Goal: Information Seeking & Learning: Learn about a topic

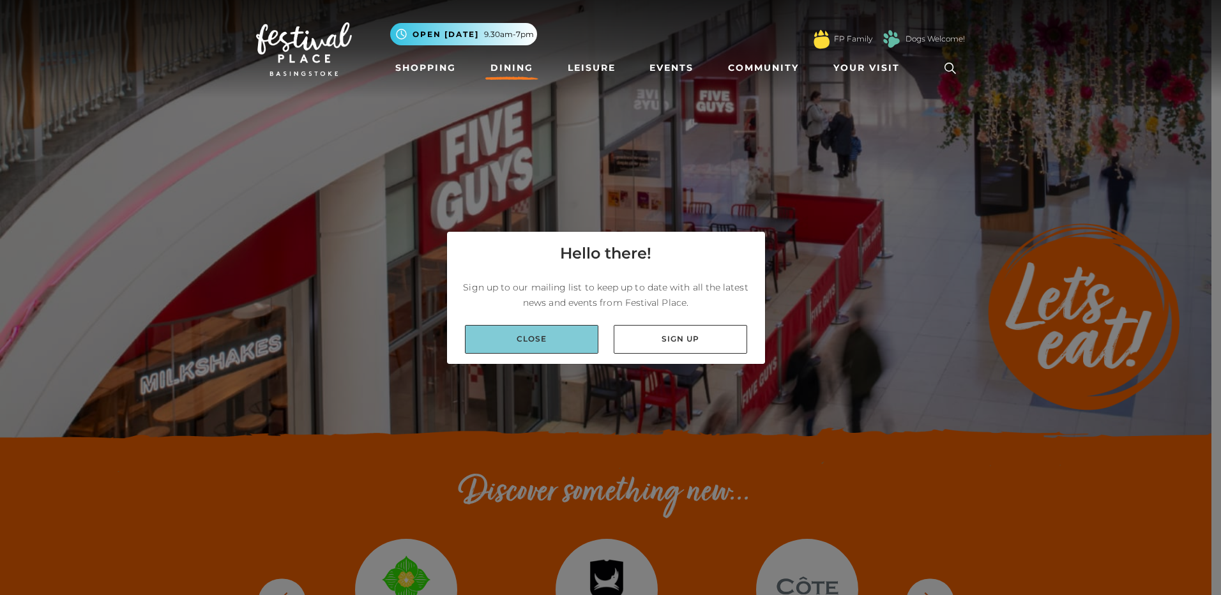
click at [575, 336] on link "Close" at bounding box center [531, 339] width 133 height 29
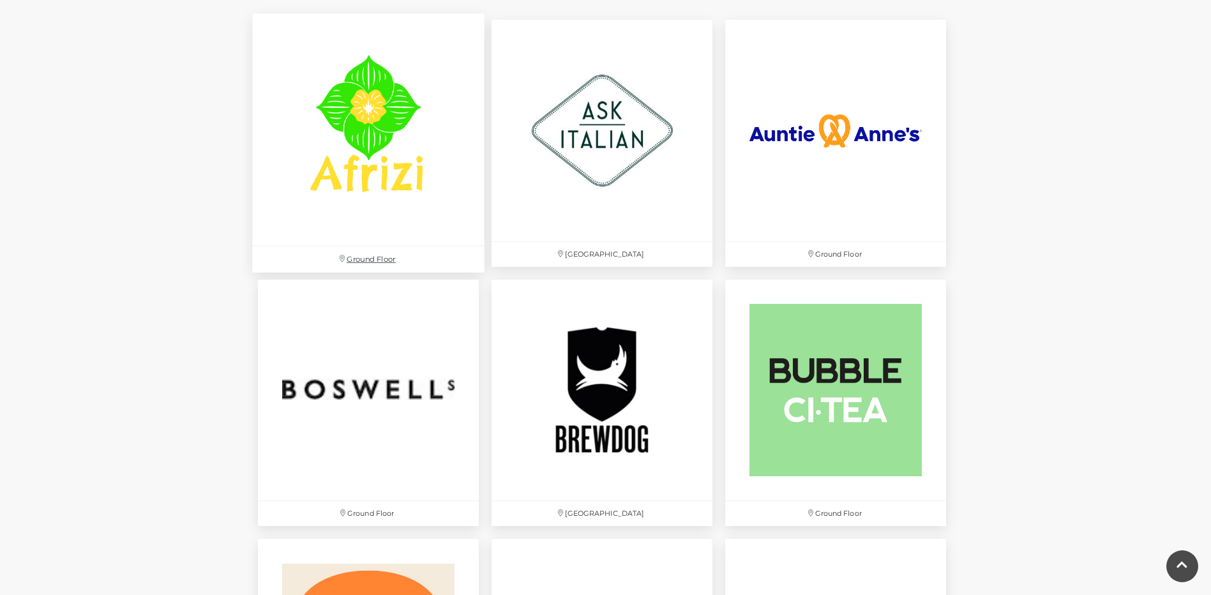
scroll to position [830, 0]
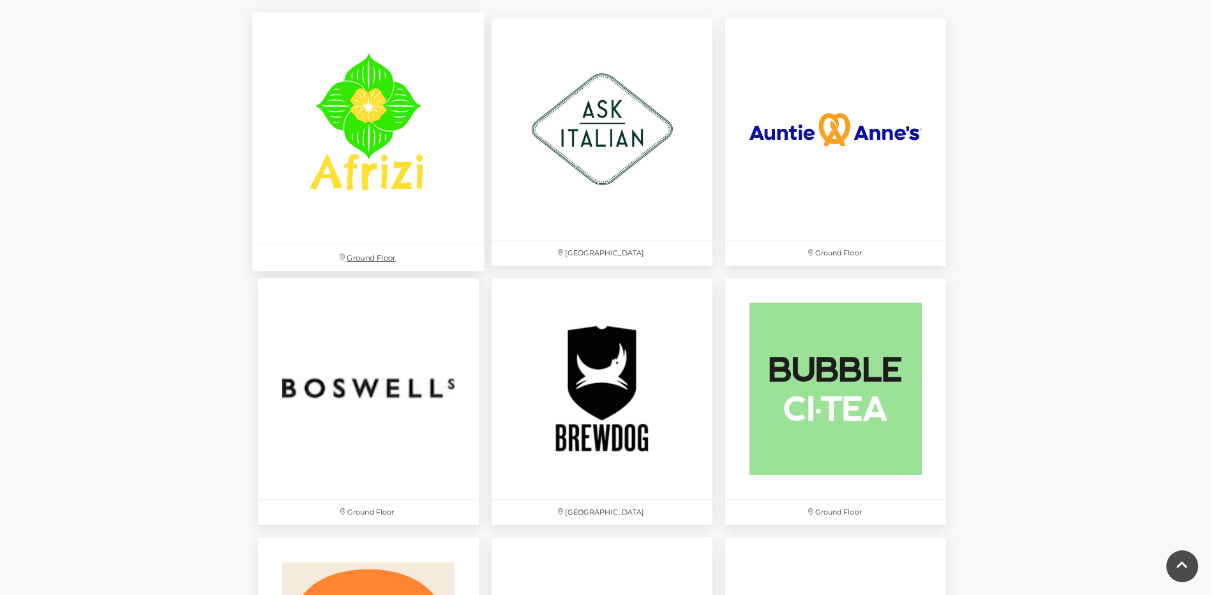
drag, startPoint x: 397, startPoint y: 174, endPoint x: 389, endPoint y: 170, distance: 8.9
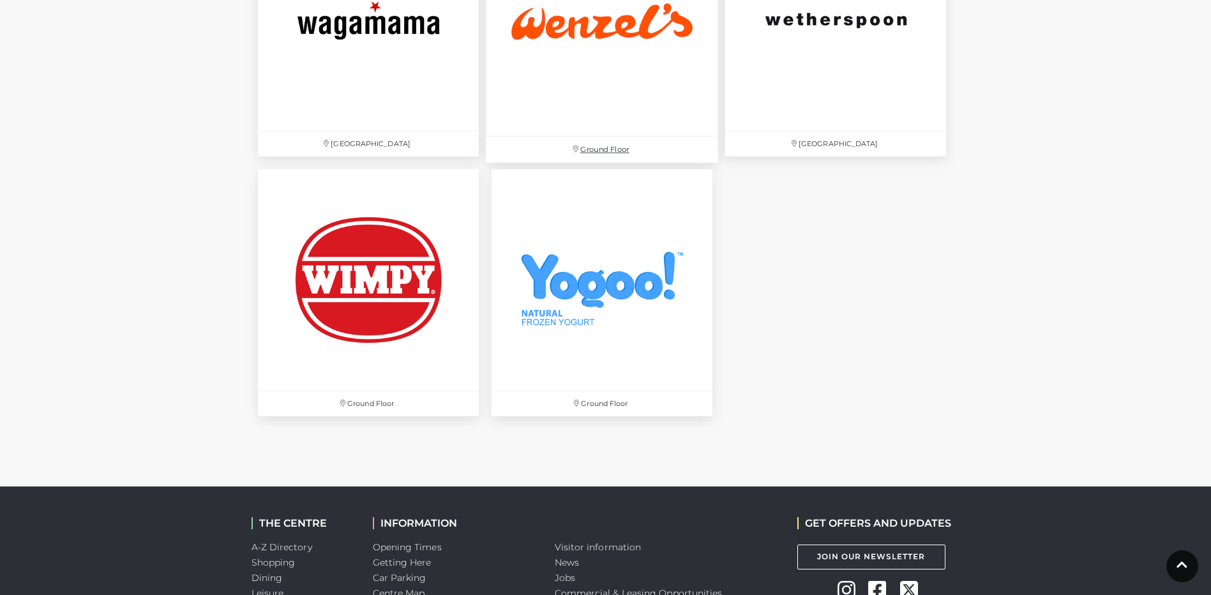
scroll to position [4342, 0]
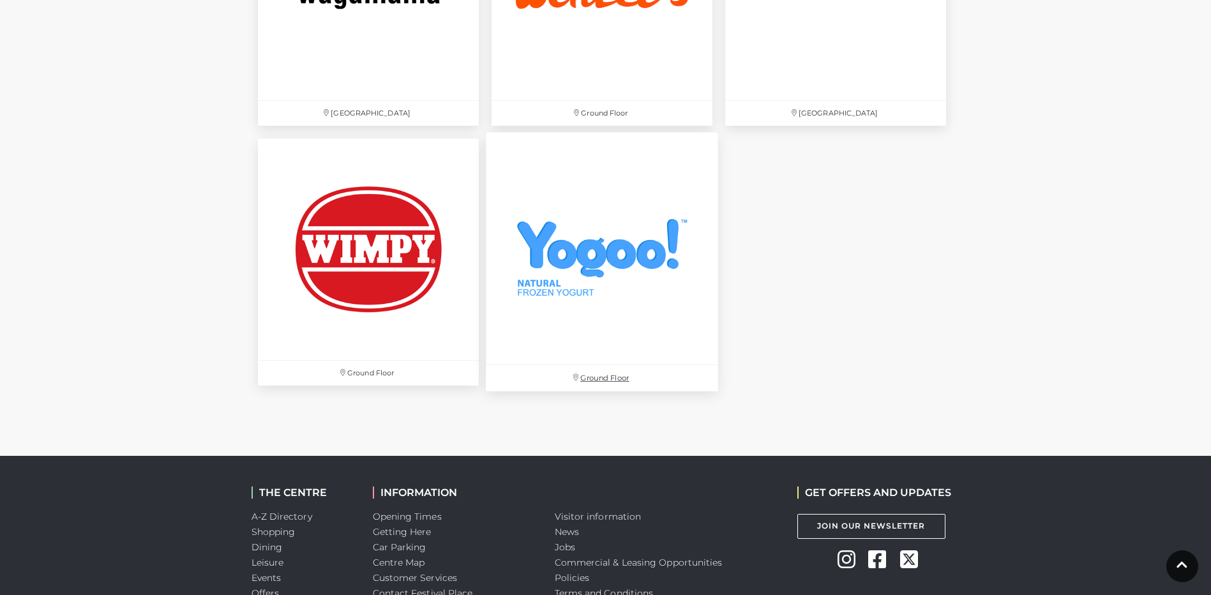
click at [606, 223] on img at bounding box center [602, 249] width 232 height 232
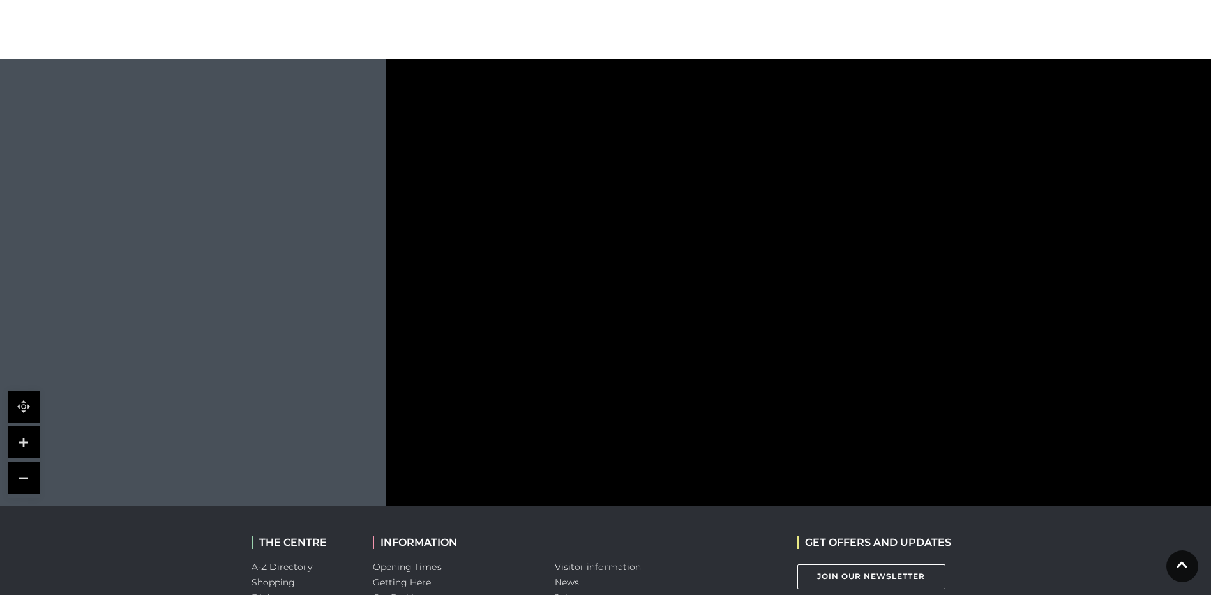
scroll to position [638, 0]
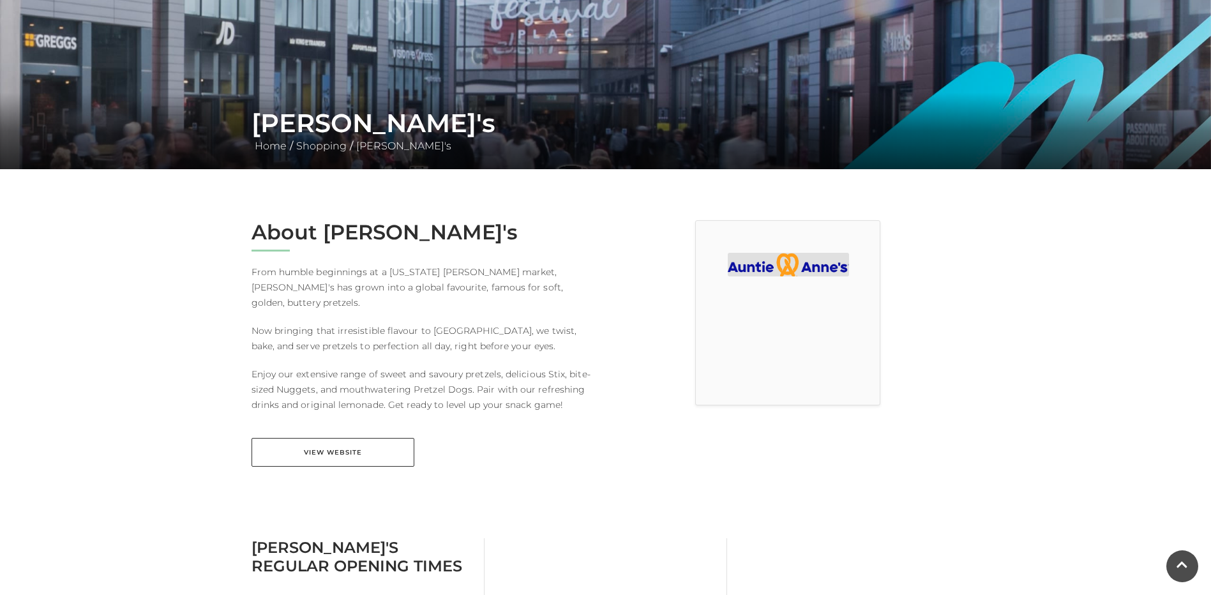
scroll to position [128, 0]
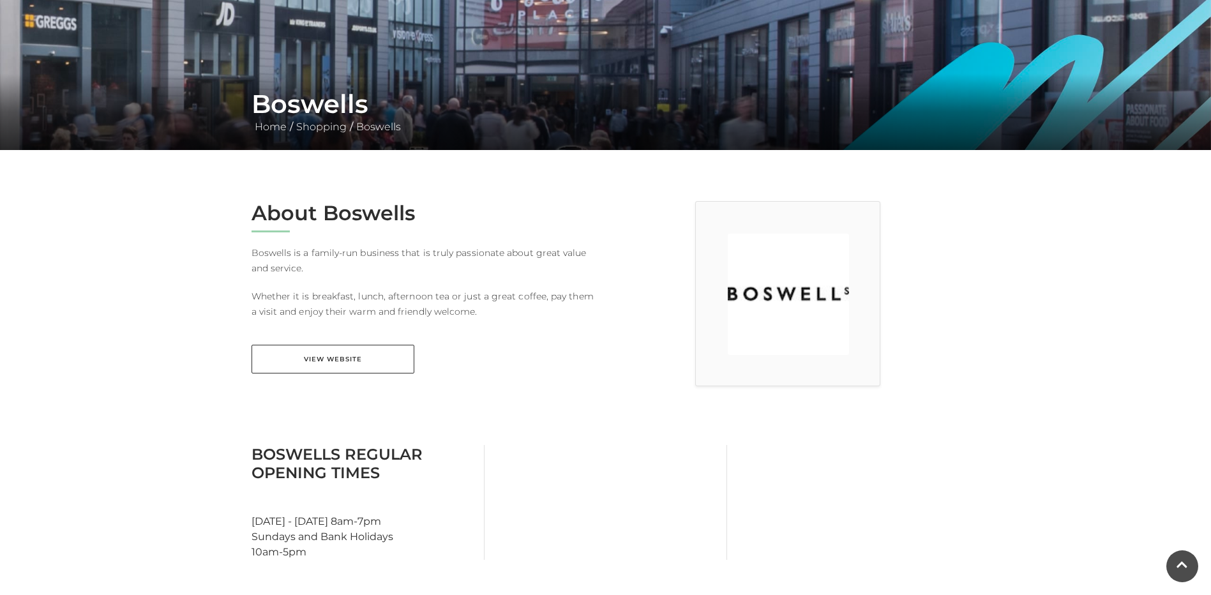
scroll to position [192, 0]
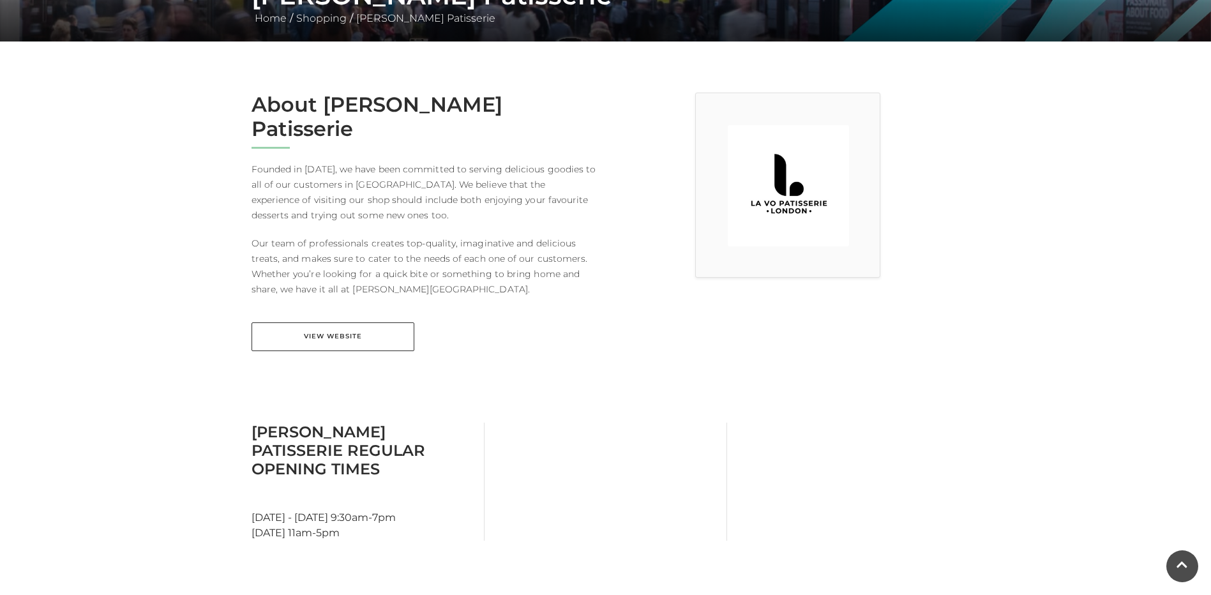
scroll to position [255, 0]
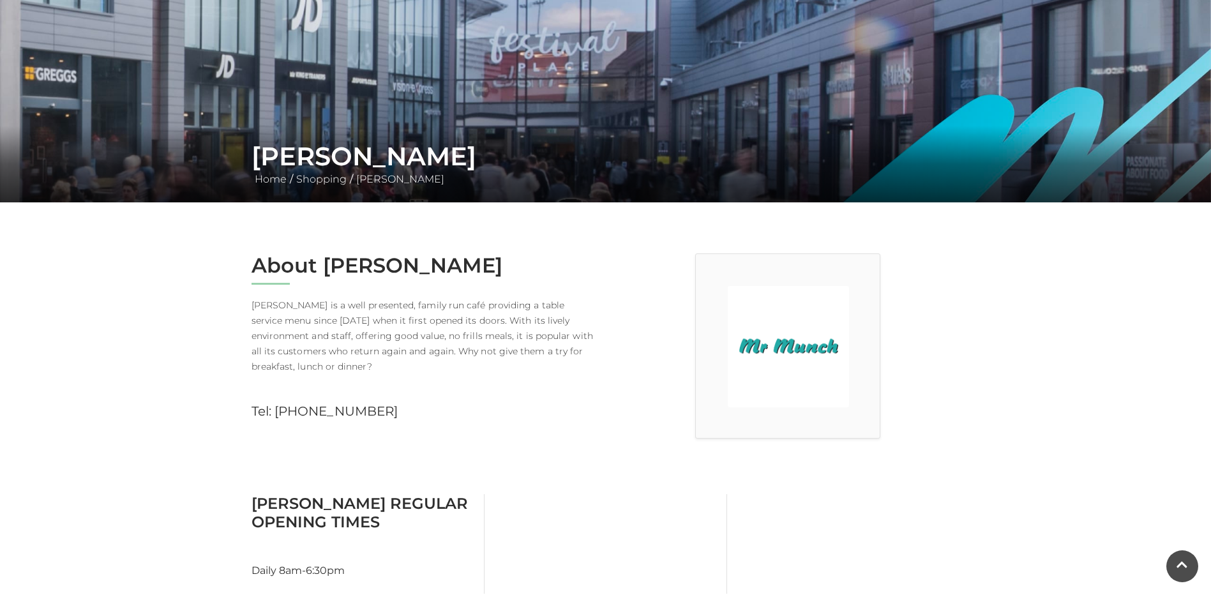
scroll to position [128, 0]
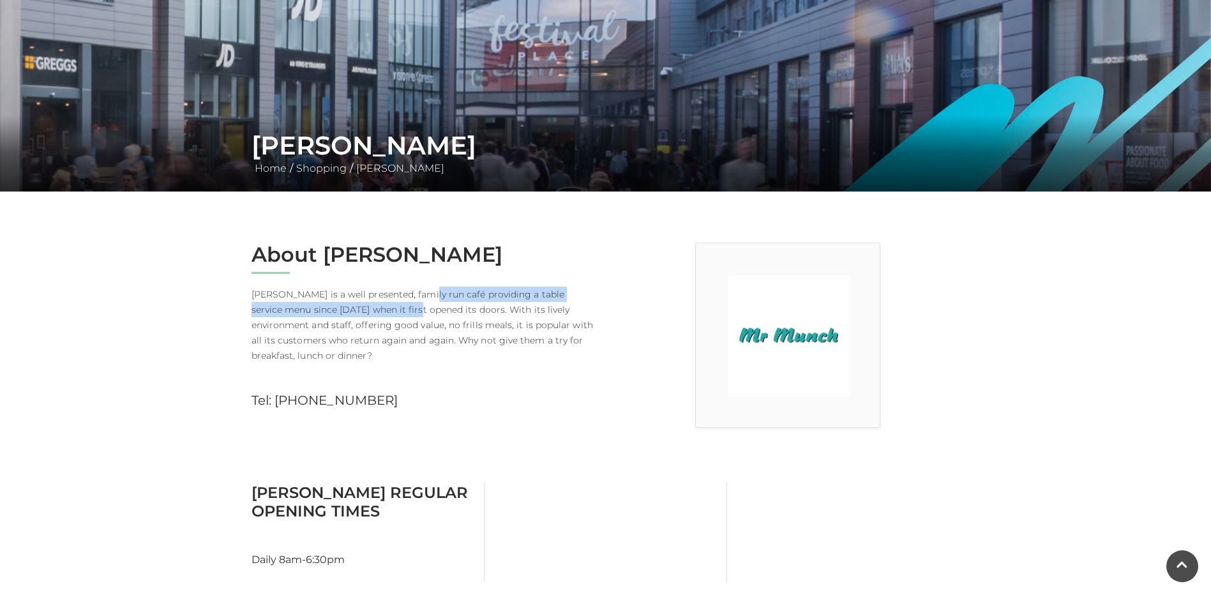
drag, startPoint x: 426, startPoint y: 296, endPoint x: 401, endPoint y: 312, distance: 29.6
click at [401, 312] on p "Mr Munch is a well presented, family run café providing a table service menu si…" at bounding box center [424, 325] width 345 height 77
click at [569, 341] on p "Mr Munch is a well presented, family run café providing a table service menu si…" at bounding box center [424, 325] width 345 height 77
drag, startPoint x: 474, startPoint y: 341, endPoint x: 501, endPoint y: 339, distance: 26.2
click at [501, 339] on p "Mr Munch is a well presented, family run café providing a table service menu si…" at bounding box center [424, 325] width 345 height 77
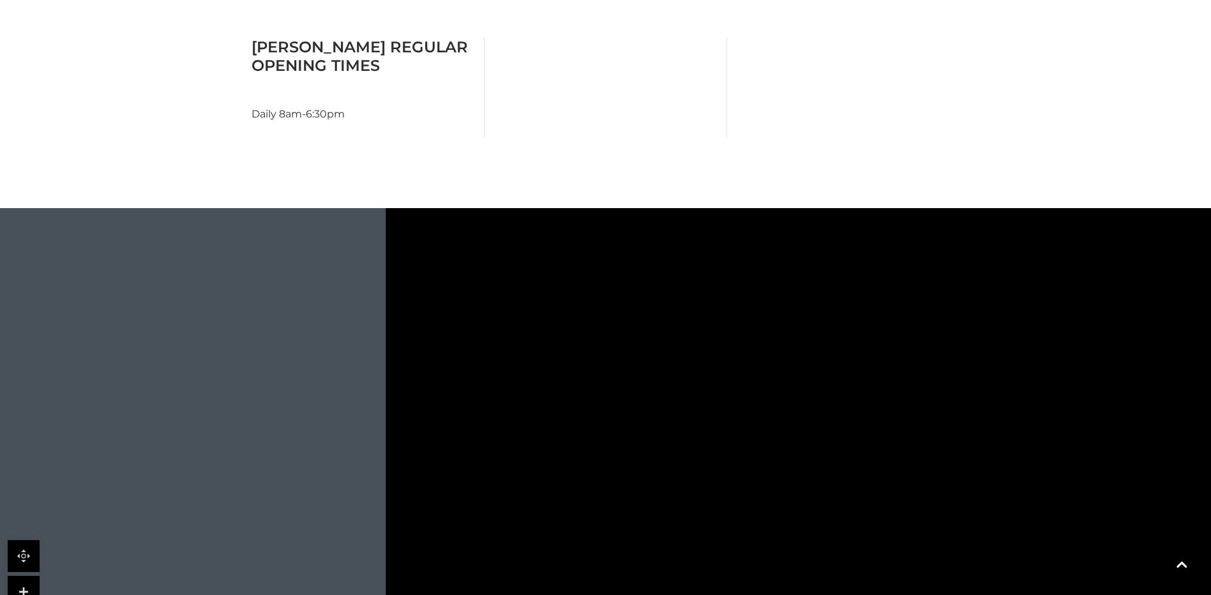
scroll to position [511, 0]
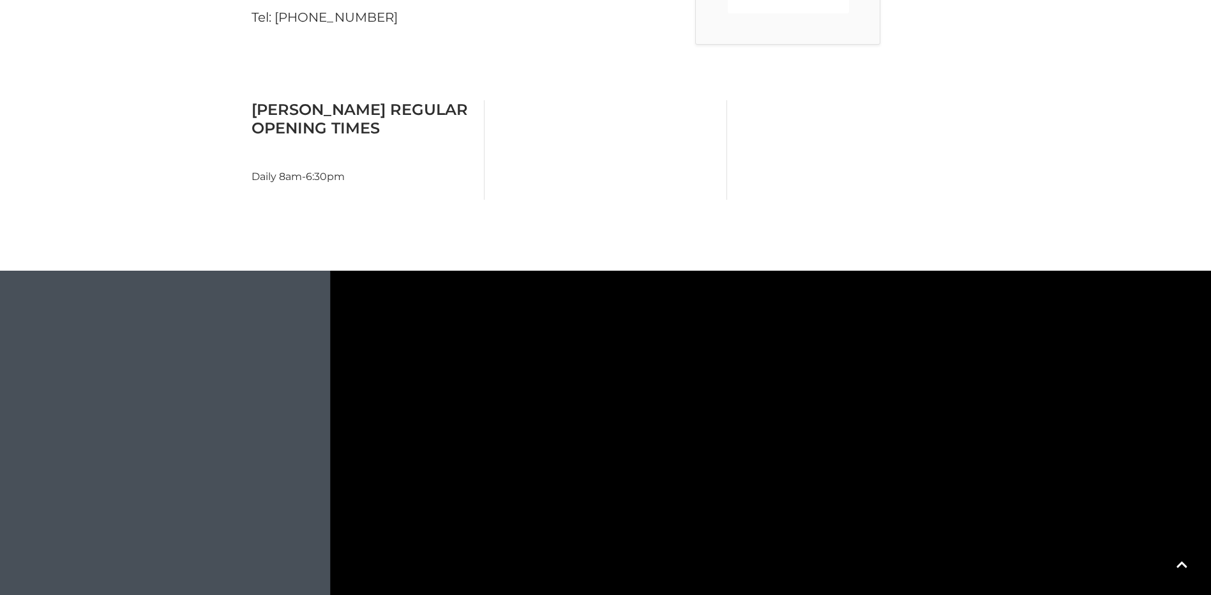
drag, startPoint x: 1006, startPoint y: 349, endPoint x: 962, endPoint y: 355, distance: 44.5
click at [974, 349] on polygon at bounding box center [1175, 82] width 1205 height 1396
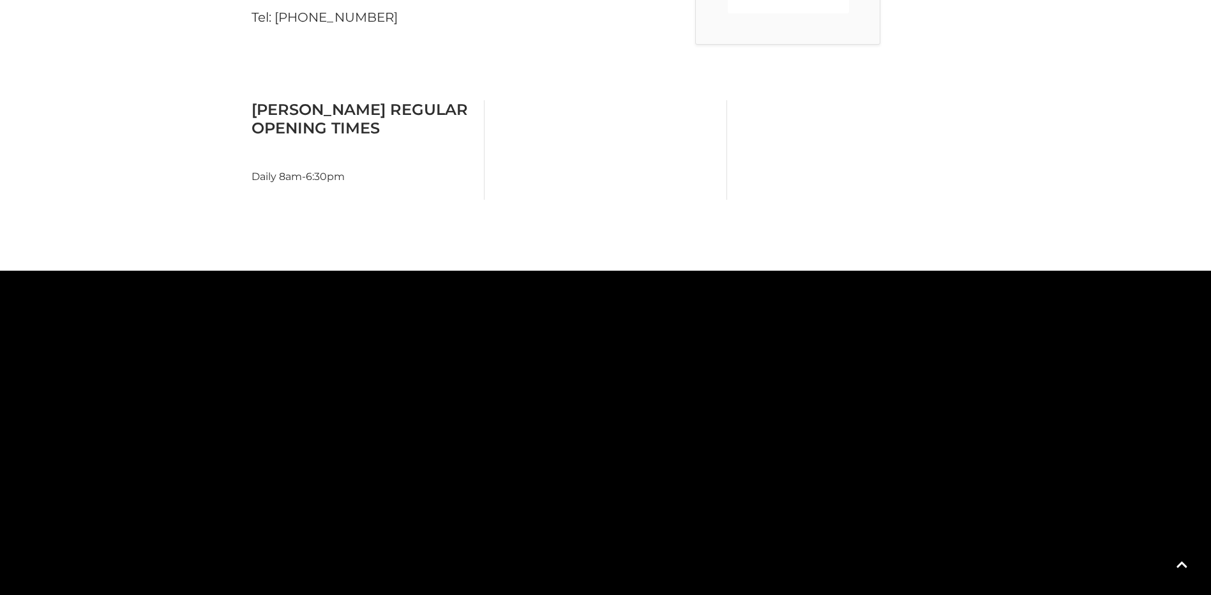
drag, startPoint x: 955, startPoint y: 356, endPoint x: 363, endPoint y: 426, distance: 596.0
click at [377, 462] on polygon at bounding box center [598, 153] width 1205 height 1396
drag, startPoint x: 937, startPoint y: 370, endPoint x: 747, endPoint y: 472, distance: 215.9
click at [748, 471] on polygon at bounding box center [380, 294] width 1205 height 1396
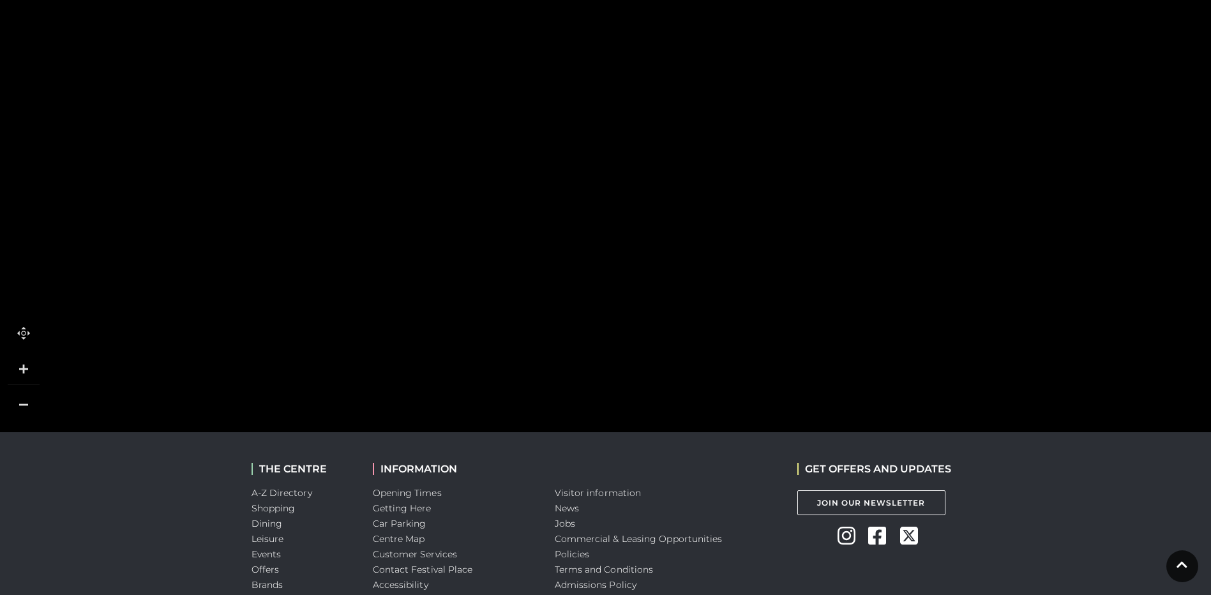
scroll to position [702, 0]
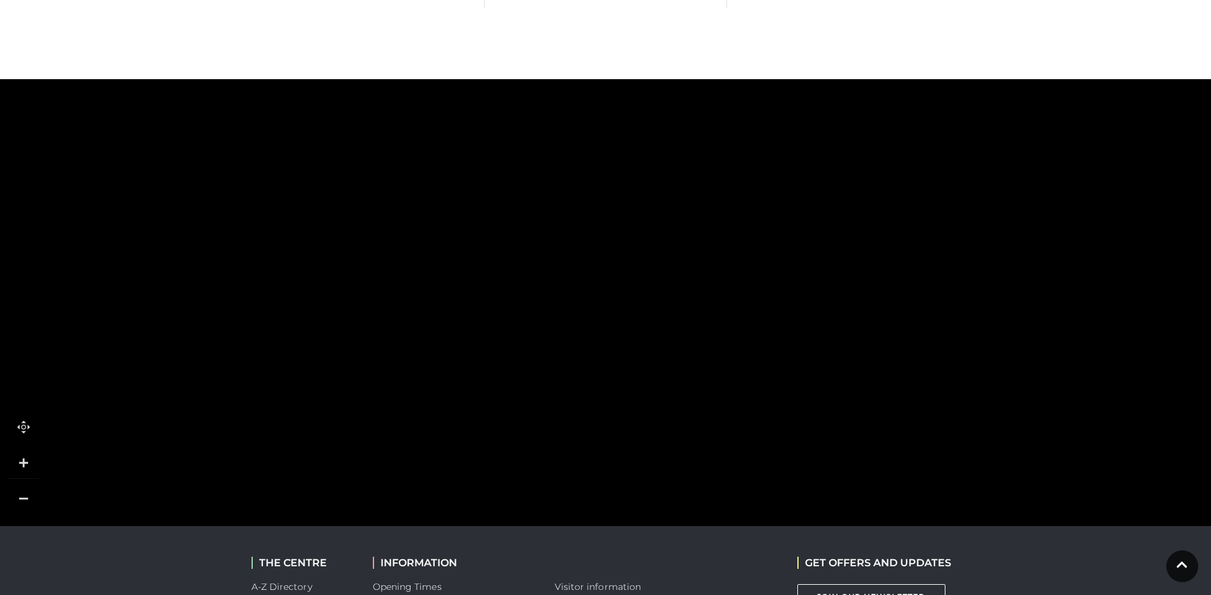
drag, startPoint x: 864, startPoint y: 254, endPoint x: 782, endPoint y: 378, distance: 148.7
click at [790, 375] on polygon at bounding box center [354, 114] width 1205 height 1396
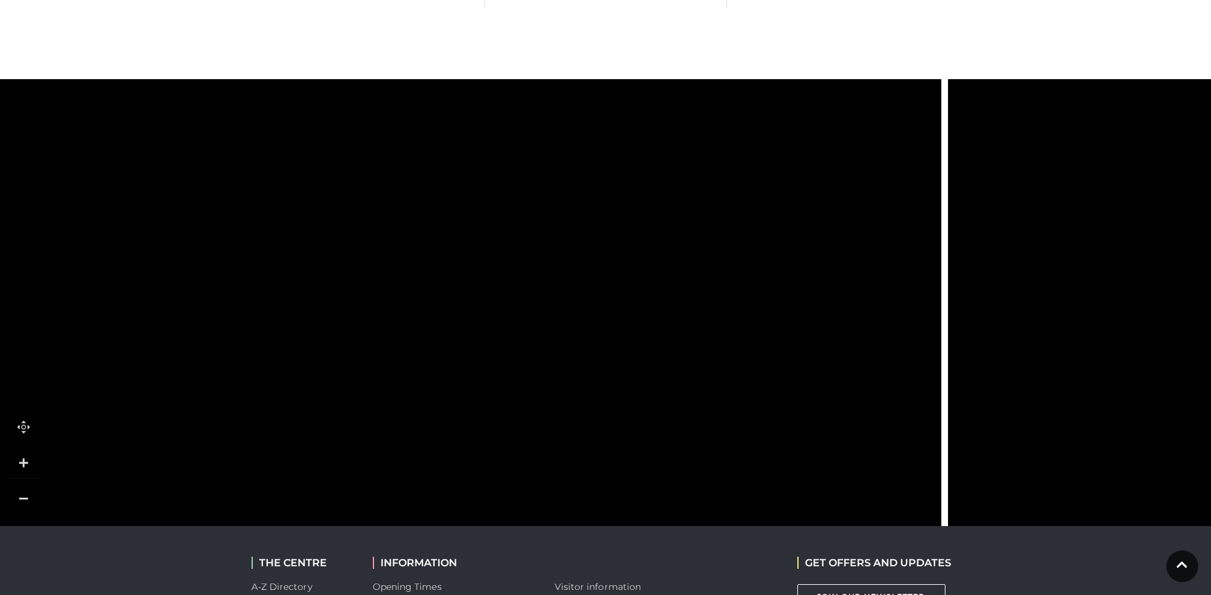
drag, startPoint x: 1001, startPoint y: 237, endPoint x: 603, endPoint y: 236, distance: 397.8
click at [605, 238] on rect at bounding box center [588, 272] width 52 height 99
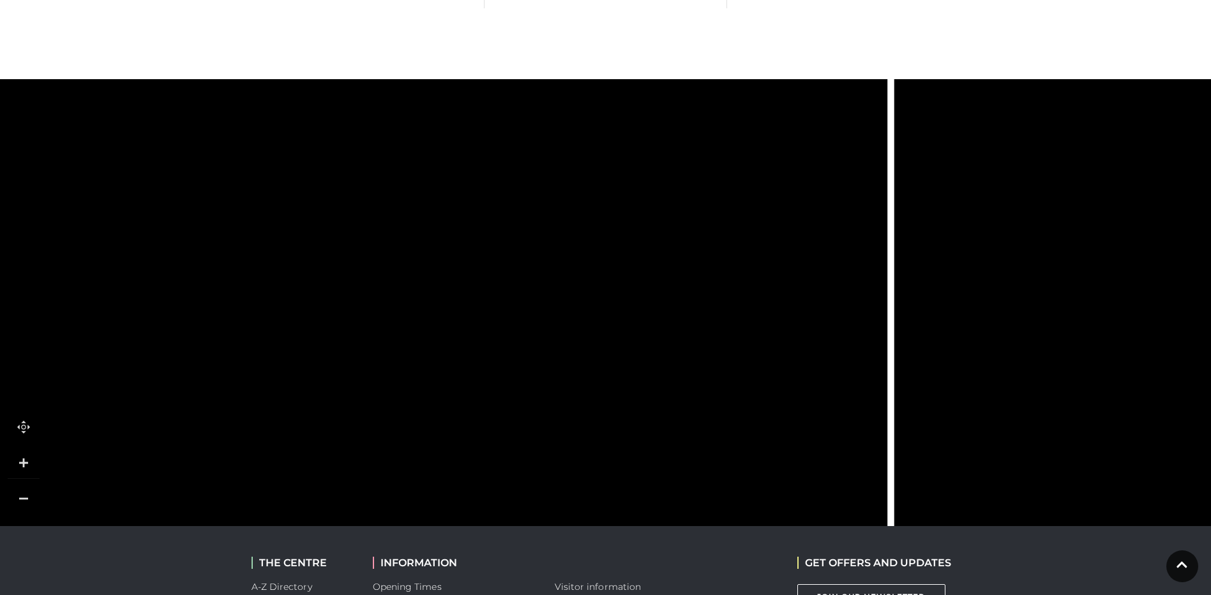
drag, startPoint x: 726, startPoint y: 312, endPoint x: 517, endPoint y: 133, distance: 274.9
click at [521, 140] on icon at bounding box center [569, 125] width 487 height 1087
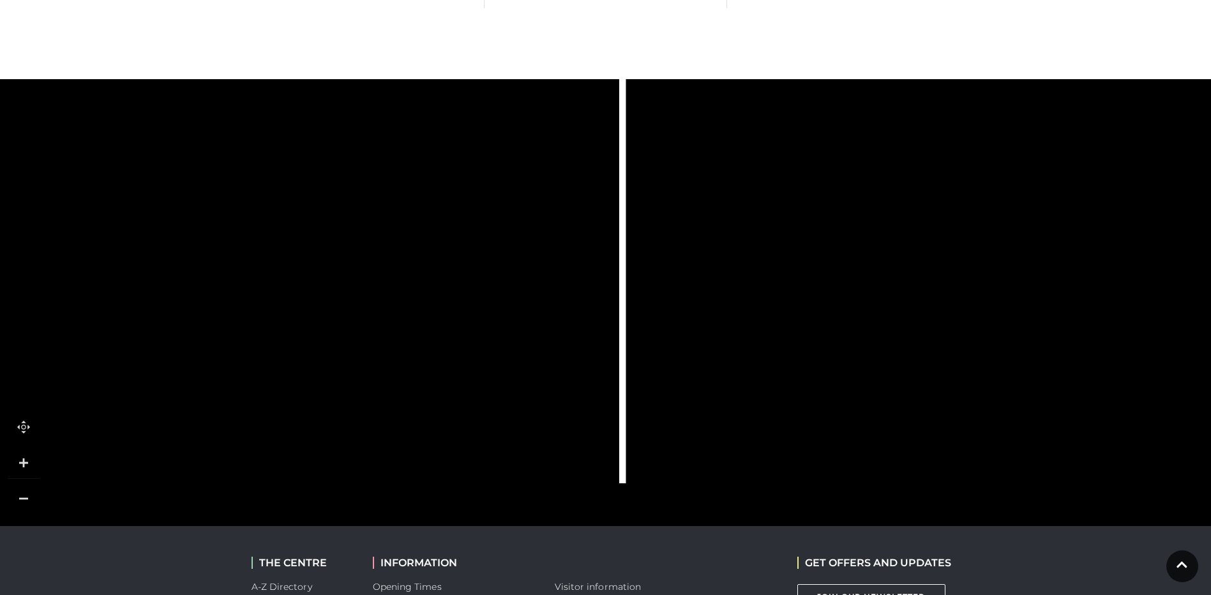
click at [822, 309] on rect at bounding box center [846, 253] width 49 height 111
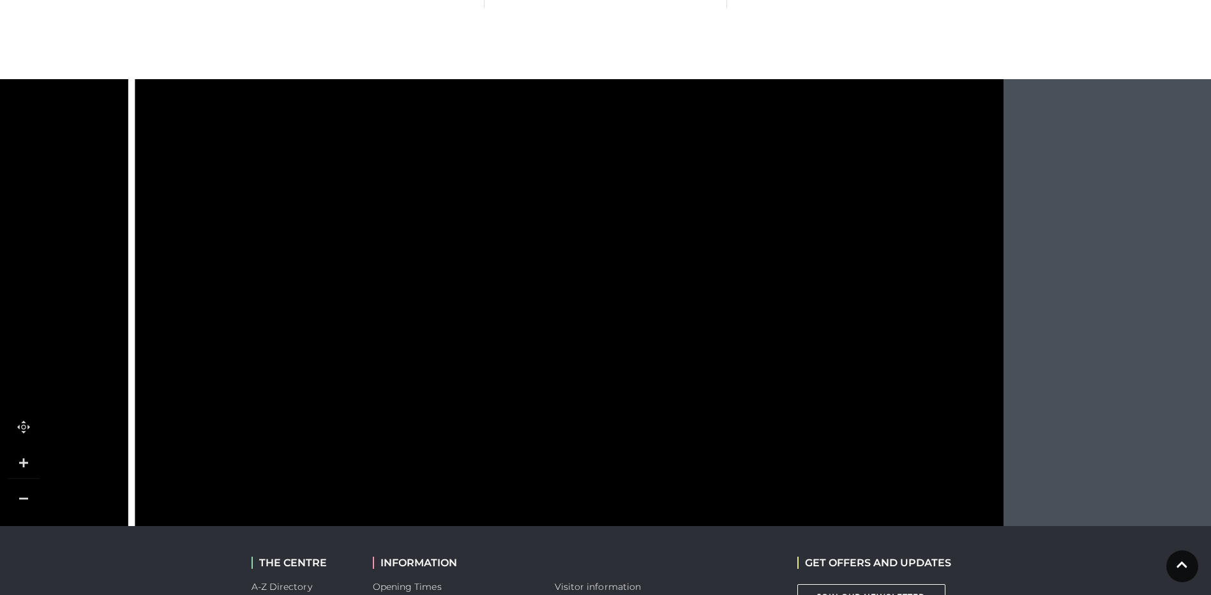
drag, startPoint x: 695, startPoint y: 250, endPoint x: 665, endPoint y: 310, distance: 66.2
click at [665, 310] on icon at bounding box center [557, 80] width 453 height 863
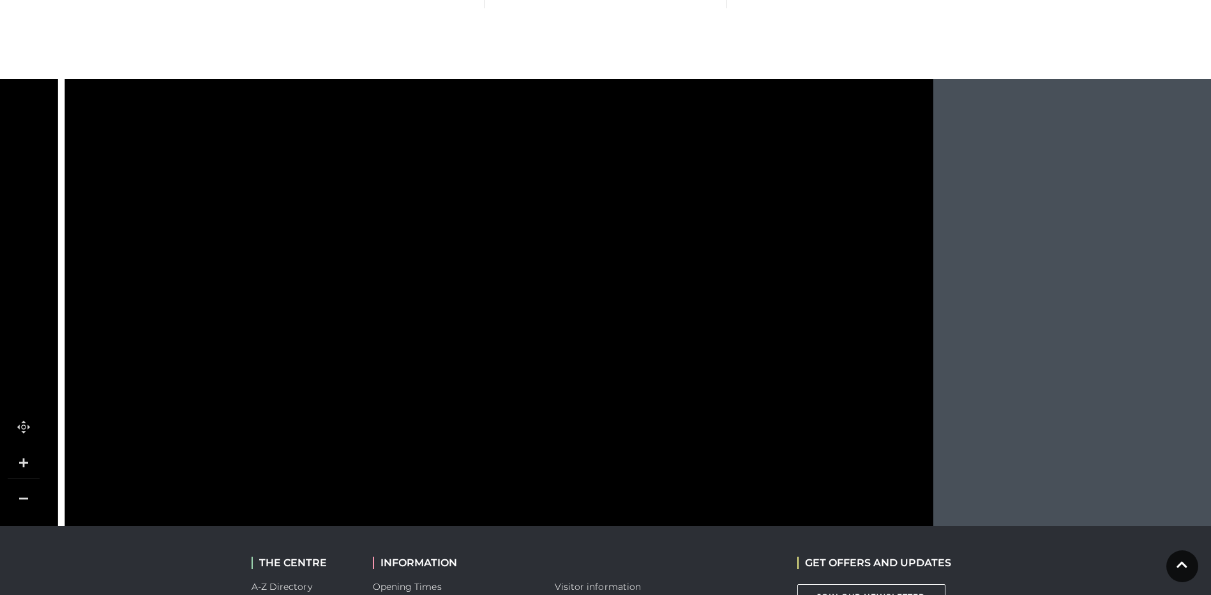
drag, startPoint x: 818, startPoint y: 236, endPoint x: 801, endPoint y: 407, distance: 172.0
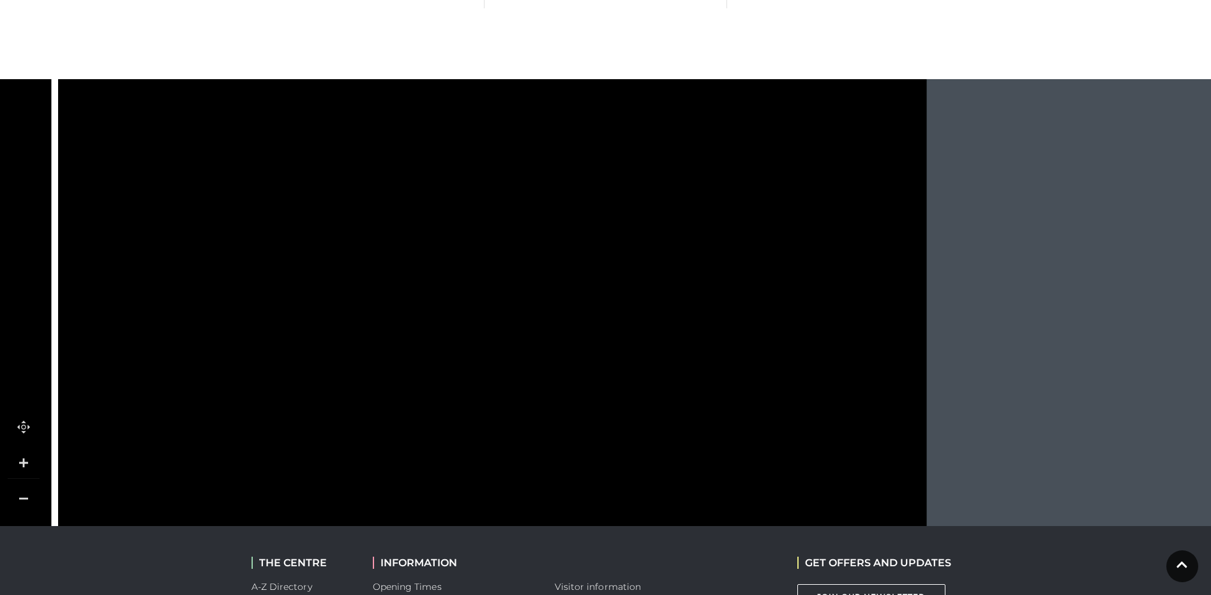
drag, startPoint x: 769, startPoint y: 222, endPoint x: 717, endPoint y: 208, distance: 53.6
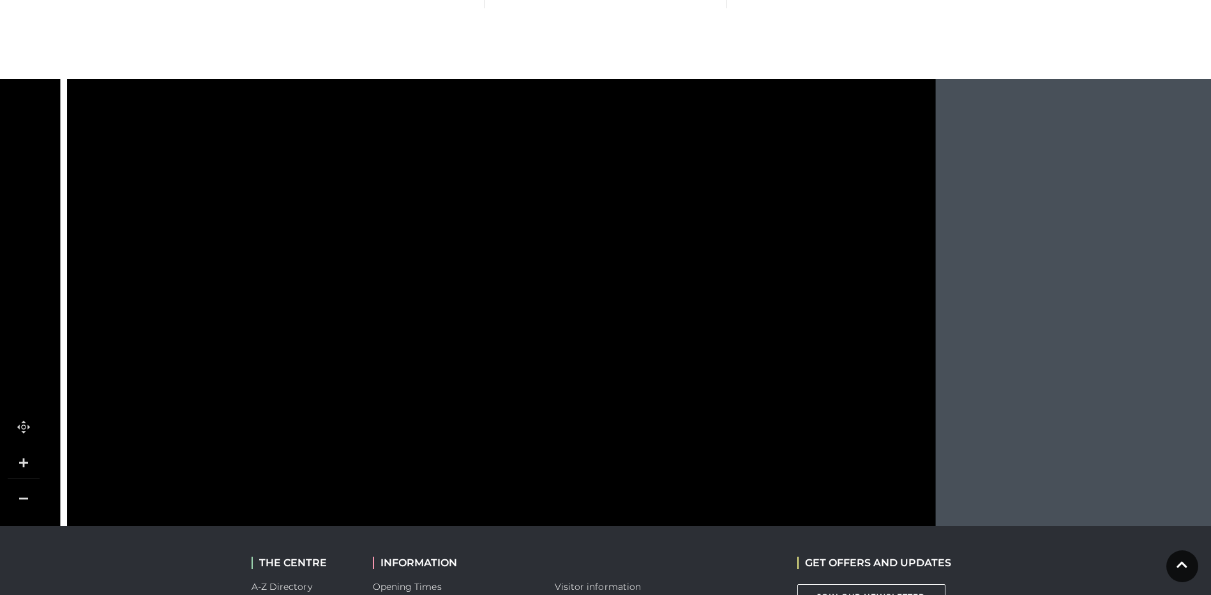
drag, startPoint x: 755, startPoint y: 195, endPoint x: 880, endPoint y: 273, distance: 147.4
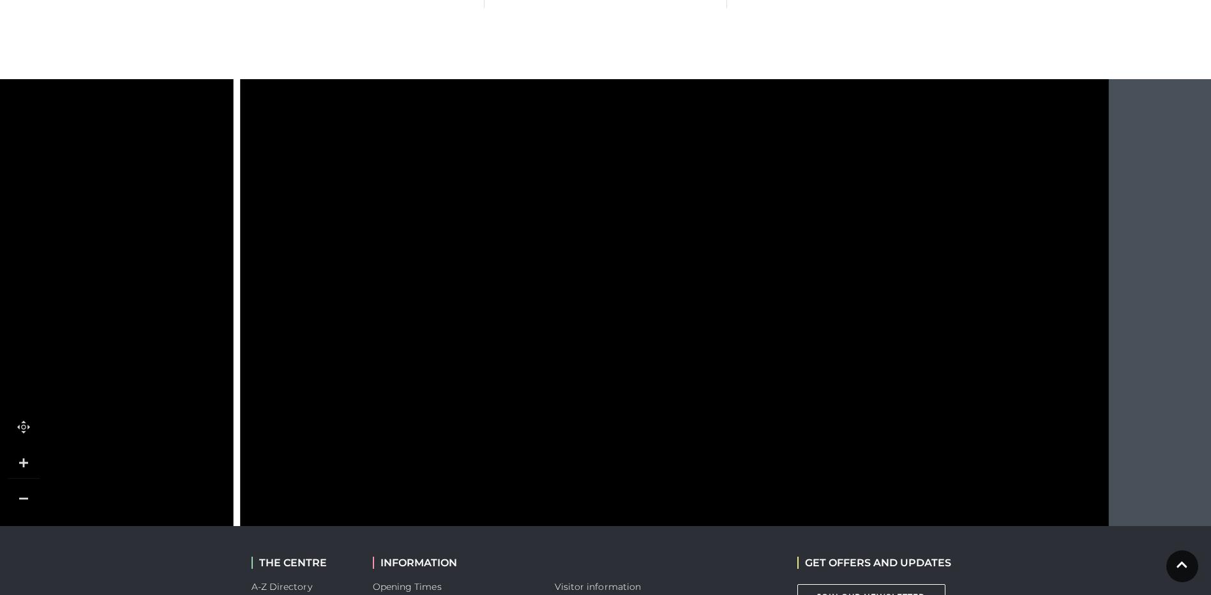
drag, startPoint x: 757, startPoint y: 298, endPoint x: 769, endPoint y: 303, distance: 13.5
click at [764, 269] on icon at bounding box center [794, 151] width 190 height 235
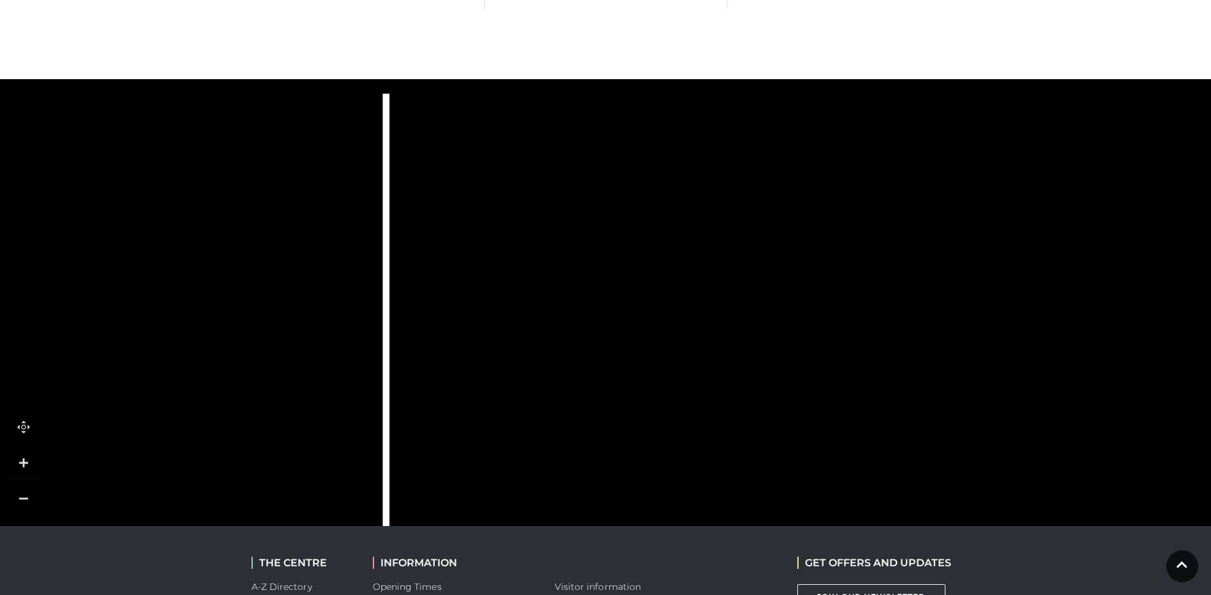
drag, startPoint x: 643, startPoint y: 211, endPoint x: 1220, endPoint y: 92, distance: 589.3
click at [1211, 110] on html "Skip to Navigation Skip to Content Toggle navigation .st5{fill:none;stroke:#FFF…" at bounding box center [605, 51] width 1211 height 1507
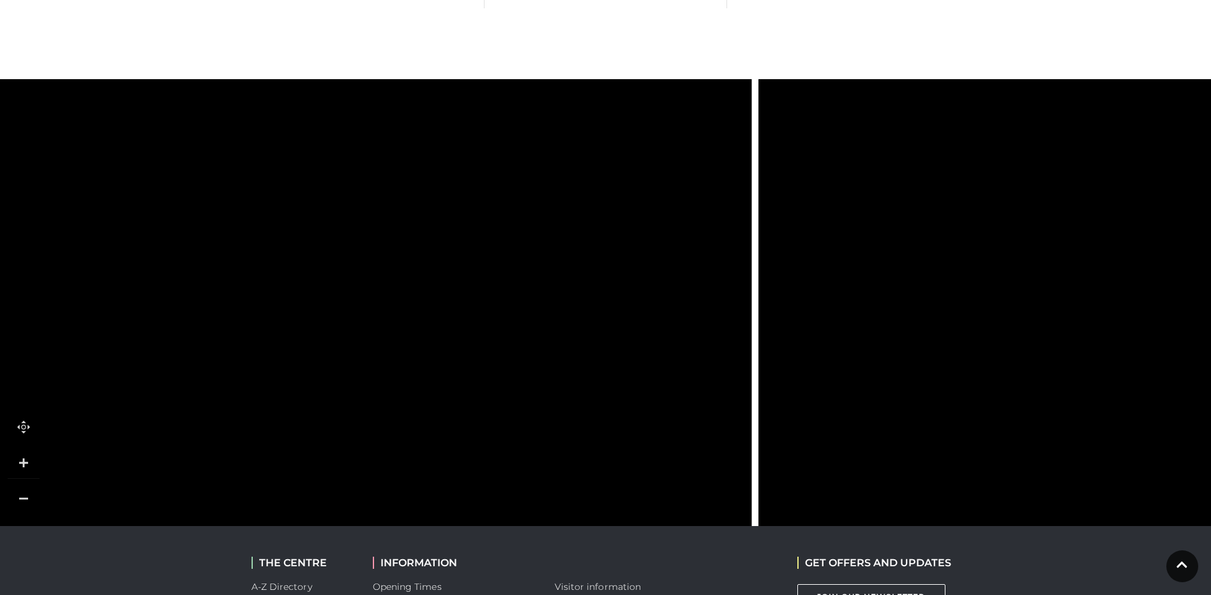
drag, startPoint x: 834, startPoint y: 196, endPoint x: 1140, endPoint y: 197, distance: 305.2
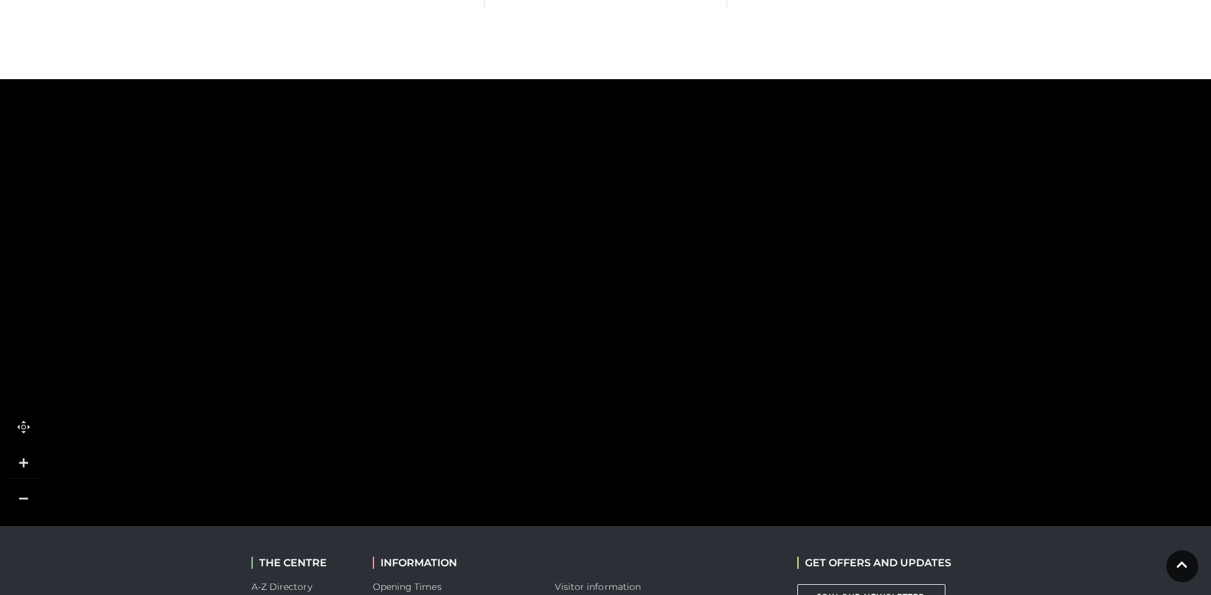
drag, startPoint x: 780, startPoint y: 248, endPoint x: 799, endPoint y: 186, distance: 64.2
drag, startPoint x: 425, startPoint y: 218, endPoint x: 714, endPoint y: 289, distance: 297.0
drag, startPoint x: 613, startPoint y: 245, endPoint x: 688, endPoint y: 382, distance: 156.0
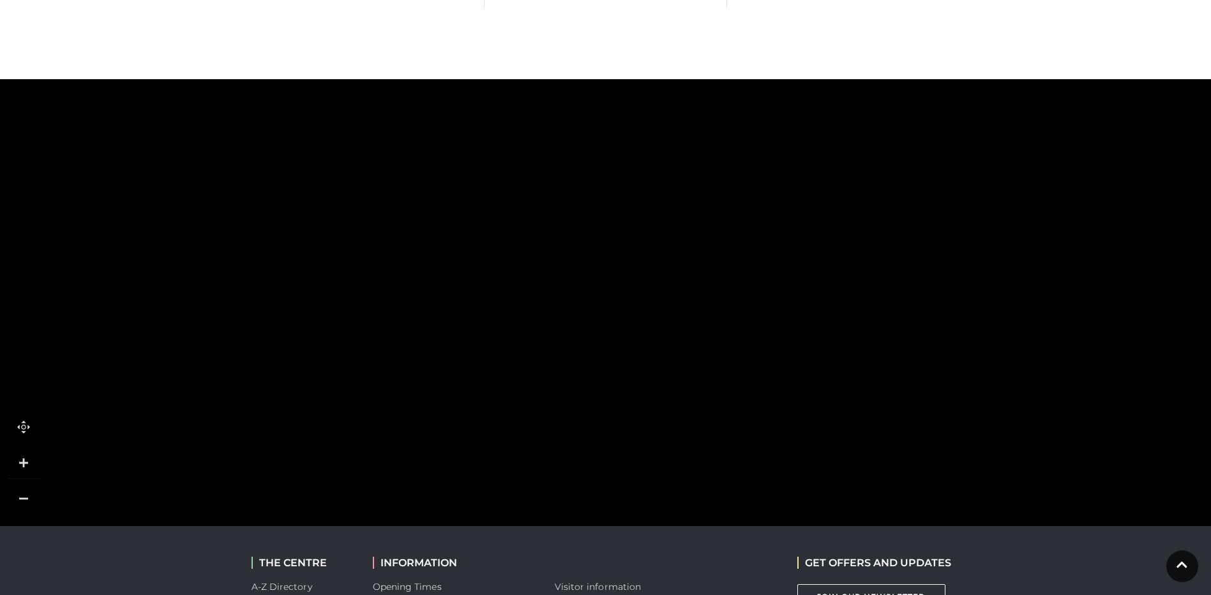
drag, startPoint x: 693, startPoint y: 310, endPoint x: 797, endPoint y: 217, distance: 140.2
drag, startPoint x: 721, startPoint y: 189, endPoint x: 783, endPoint y: 113, distance: 98.0
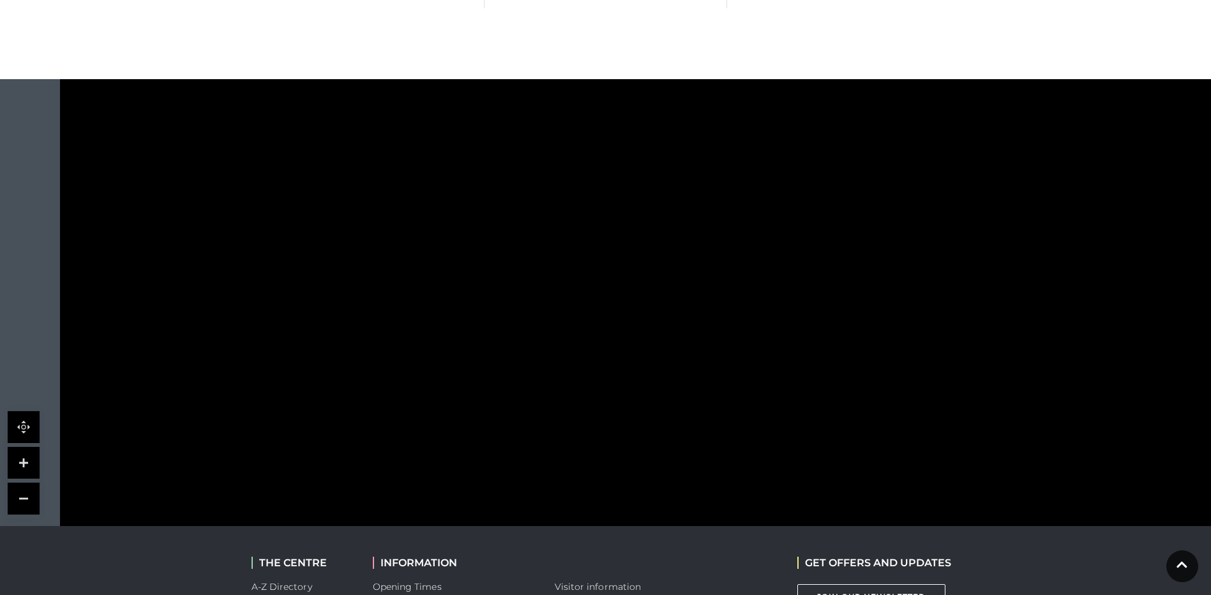
drag, startPoint x: 696, startPoint y: 313, endPoint x: 672, endPoint y: 225, distance: 90.8
click at [639, 200] on polygon at bounding box center [571, 257] width 294 height 162
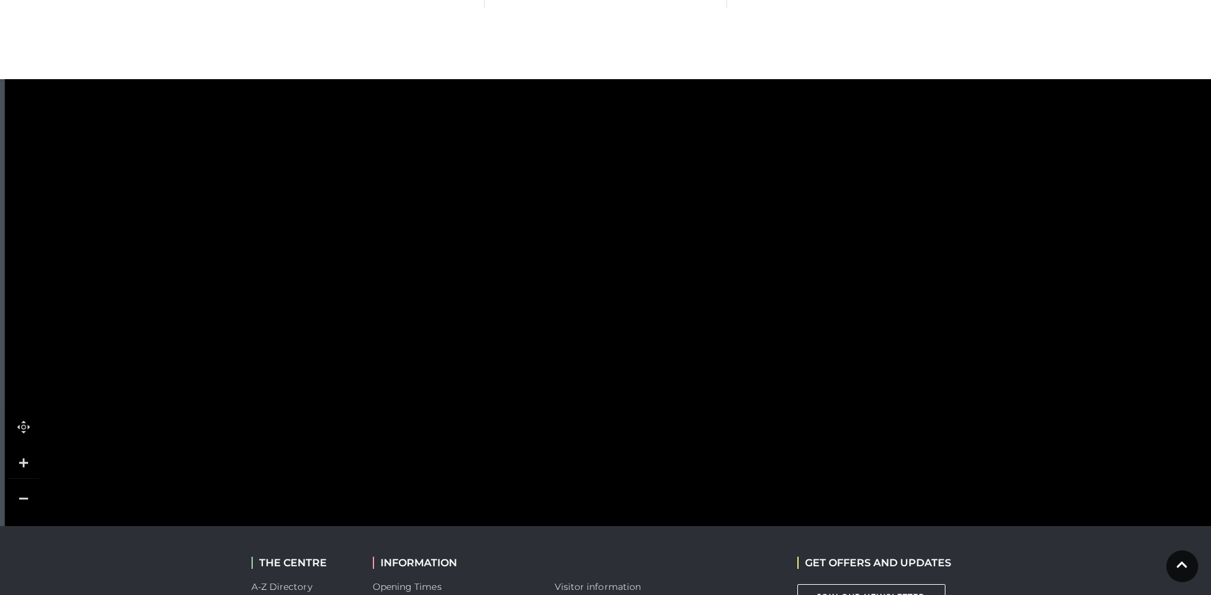
drag, startPoint x: 700, startPoint y: 278, endPoint x: 604, endPoint y: 186, distance: 133.2
click at [596, 188] on polygon at bounding box center [849, 475] width 1205 height 1396
drag, startPoint x: 644, startPoint y: 266, endPoint x: 628, endPoint y: 202, distance: 65.8
click at [628, 204] on polygon at bounding box center [732, 320] width 1205 height 1396
drag, startPoint x: 660, startPoint y: 315, endPoint x: 656, endPoint y: 215, distance: 100.3
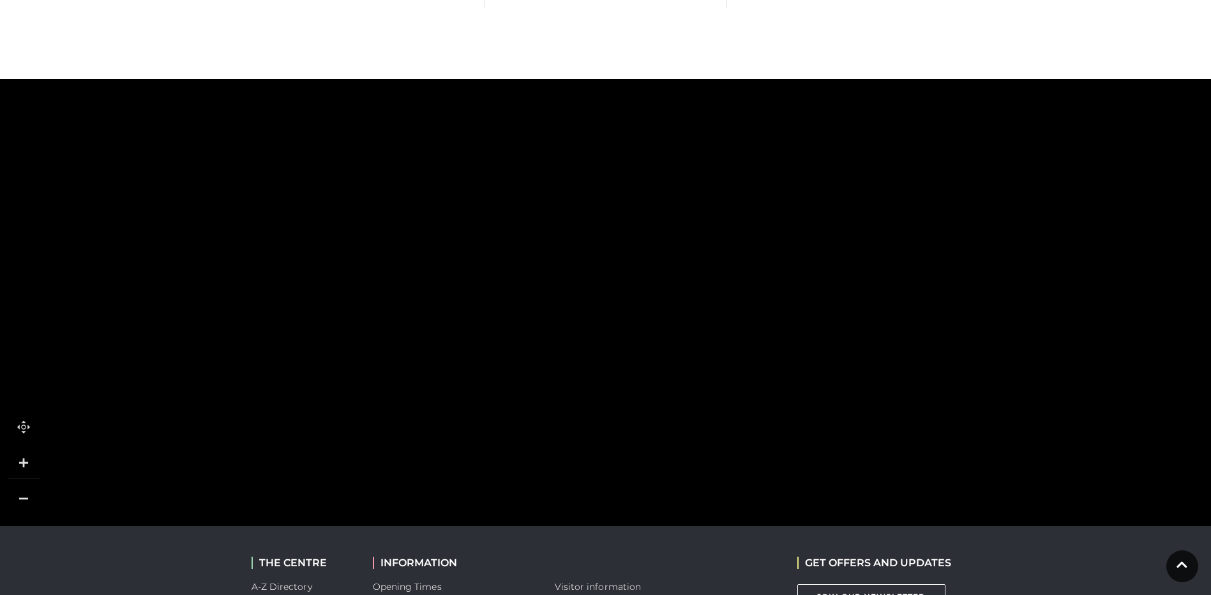
click at [656, 215] on polygon at bounding box center [720, 217] width 1205 height 1396
drag, startPoint x: 653, startPoint y: 298, endPoint x: 656, endPoint y: 235, distance: 63.3
click at [655, 270] on tspan "[PERSON_NAME] WALK" at bounding box center [655, 270] width 0 height 0
drag, startPoint x: 646, startPoint y: 264, endPoint x: 592, endPoint y: 322, distance: 79.1
click at [595, 345] on tspan "[PERSON_NAME] WALK" at bounding box center [595, 345] width 0 height 0
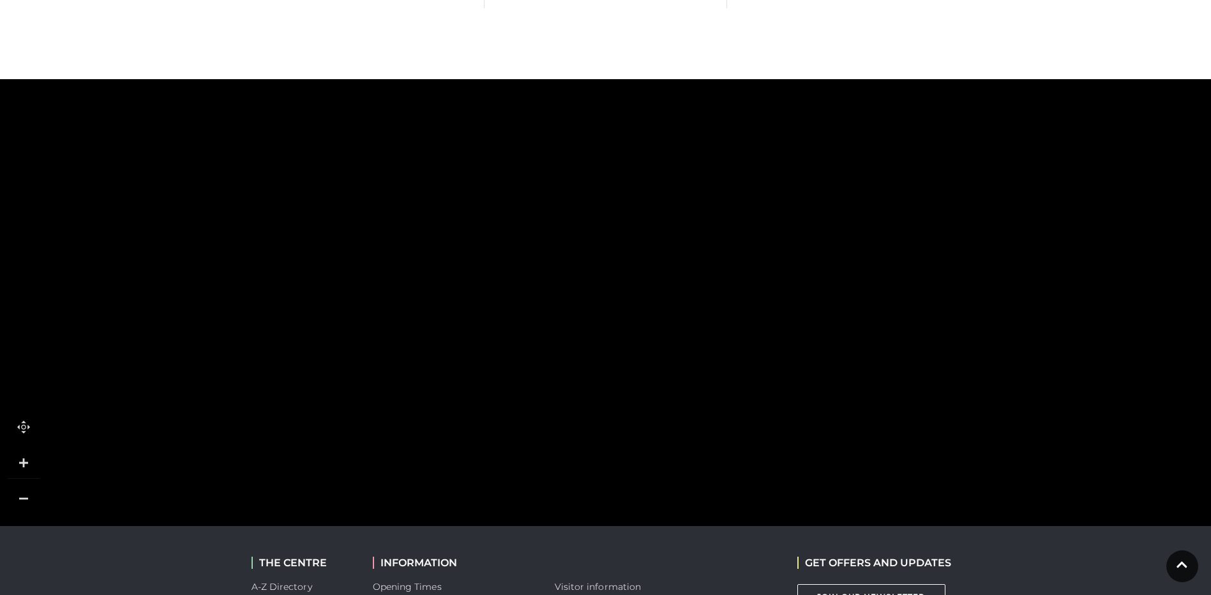
drag, startPoint x: 658, startPoint y: 323, endPoint x: 672, endPoint y: 158, distance: 165.9
drag, startPoint x: 678, startPoint y: 230, endPoint x: 681, endPoint y: 207, distance: 23.2
click at [681, 207] on rect at bounding box center [751, 234] width 162 height 60
drag, startPoint x: 678, startPoint y: 326, endPoint x: 751, endPoint y: 381, distance: 91.7
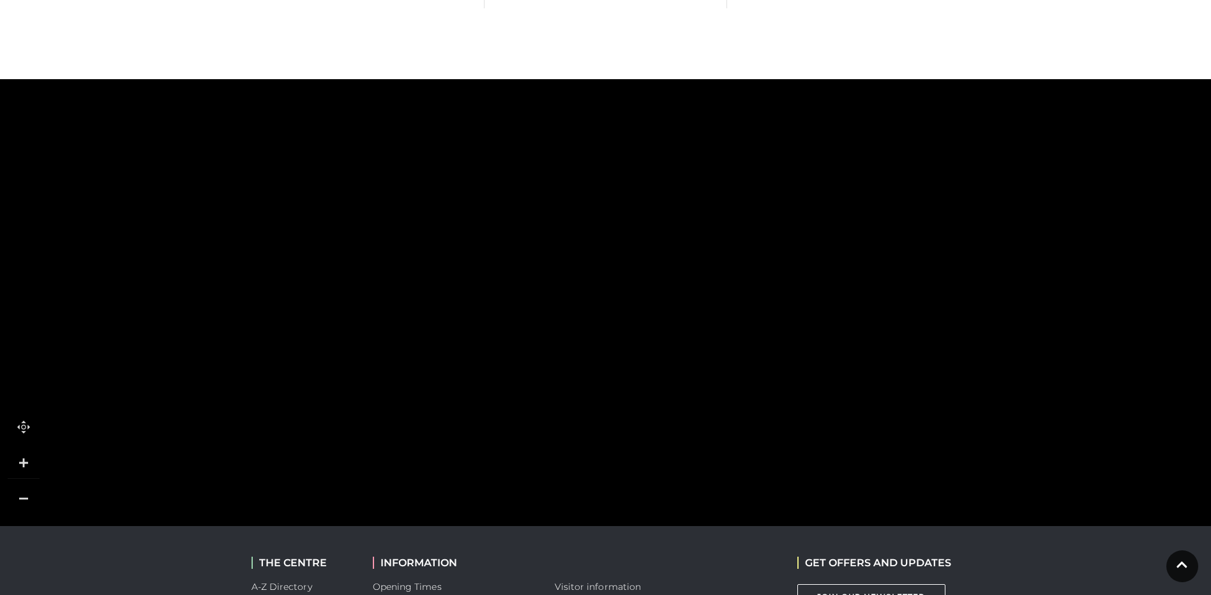
click at [751, 349] on rect at bounding box center [793, 333] width 110 height 29
drag, startPoint x: 695, startPoint y: 282, endPoint x: 706, endPoint y: 296, distance: 17.3
click at [706, 296] on polygon at bounding box center [783, 19] width 1205 height 1396
drag
click at [698, 301] on polygon at bounding box center [787, 60] width 1205 height 1396
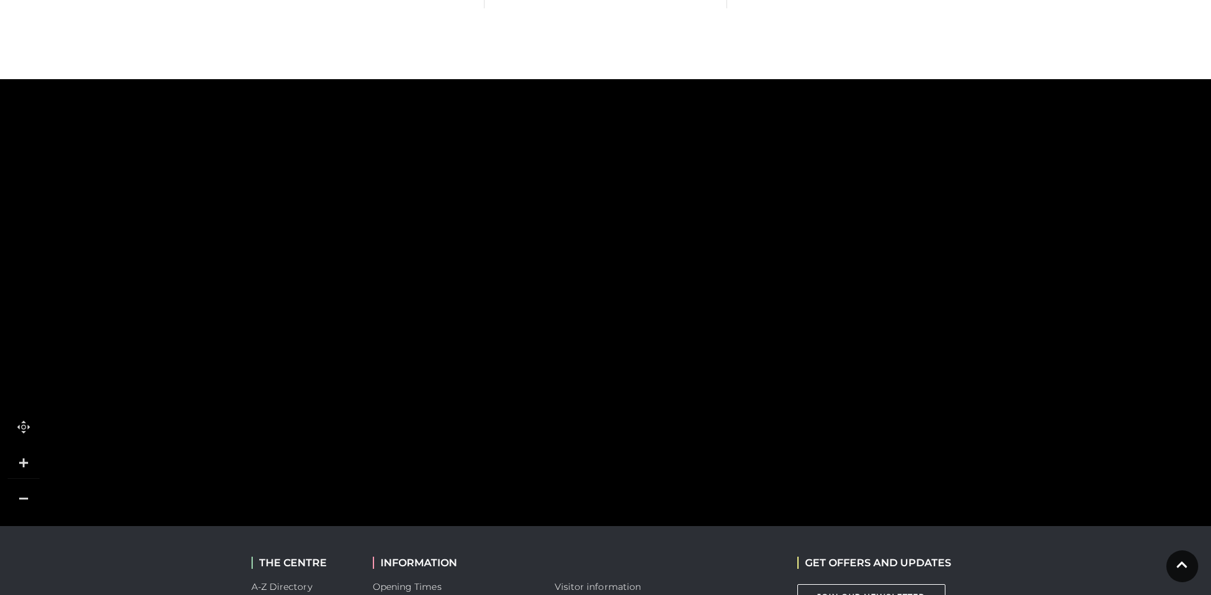
click at [688, 255] on polygon at bounding box center [757, 104] width 1205 height 1396
click at [737, 252] on rect at bounding box center [739, 237] width 110 height 29
click at [692, 292] on polygon at bounding box center [763, 157] width 1205 height 1396
click at [688, 259] on polygon at bounding box center [820, 330] width 1205 height 1396
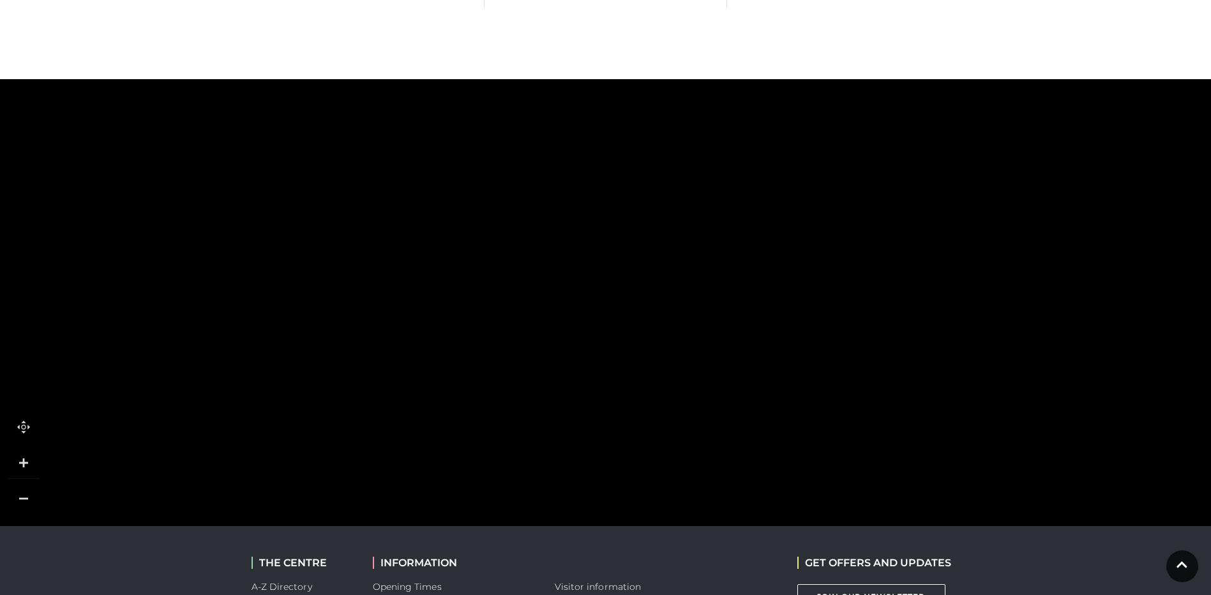
click at [693, 264] on polygon at bounding box center [837, 387] width 1205 height 1396
click at [707, 273] on polygon at bounding box center [836, 388] width 1205 height 1396
click at [705, 269] on polygon at bounding box center [802, 486] width 1205 height 1396
click at [653, 258] on rect at bounding box center [640, 255] width 30 height 30
click at [644, 262] on polygon at bounding box center [760, 532] width 1205 height 1396
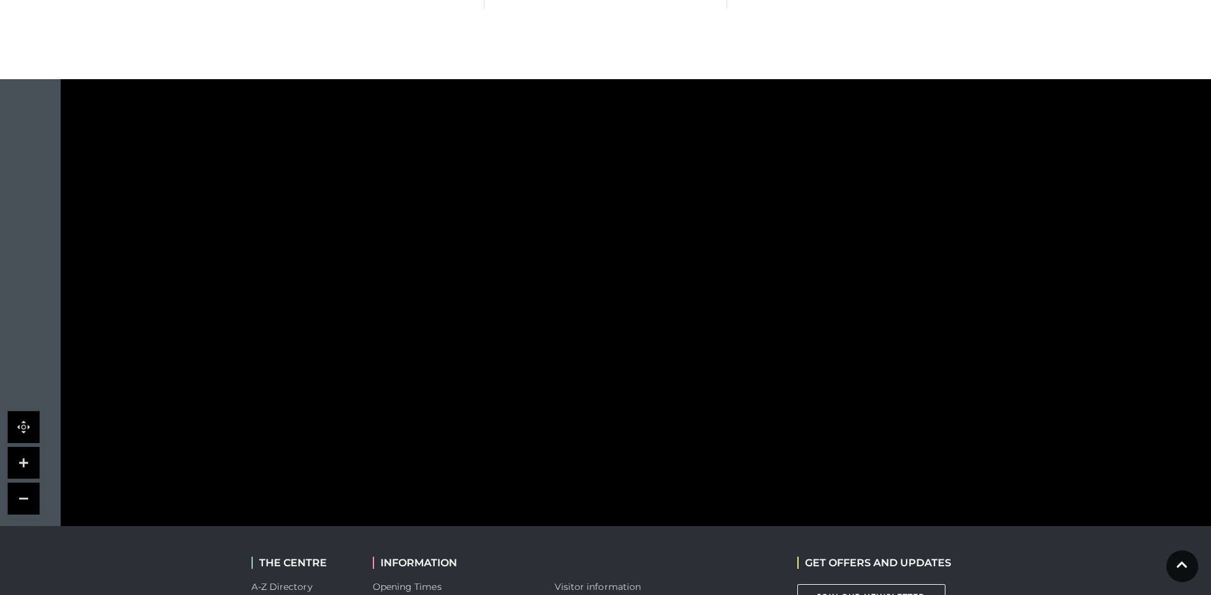
click at [805, 410] on tspan "Specsavers" at bounding box center [805, 410] width 0 height 0
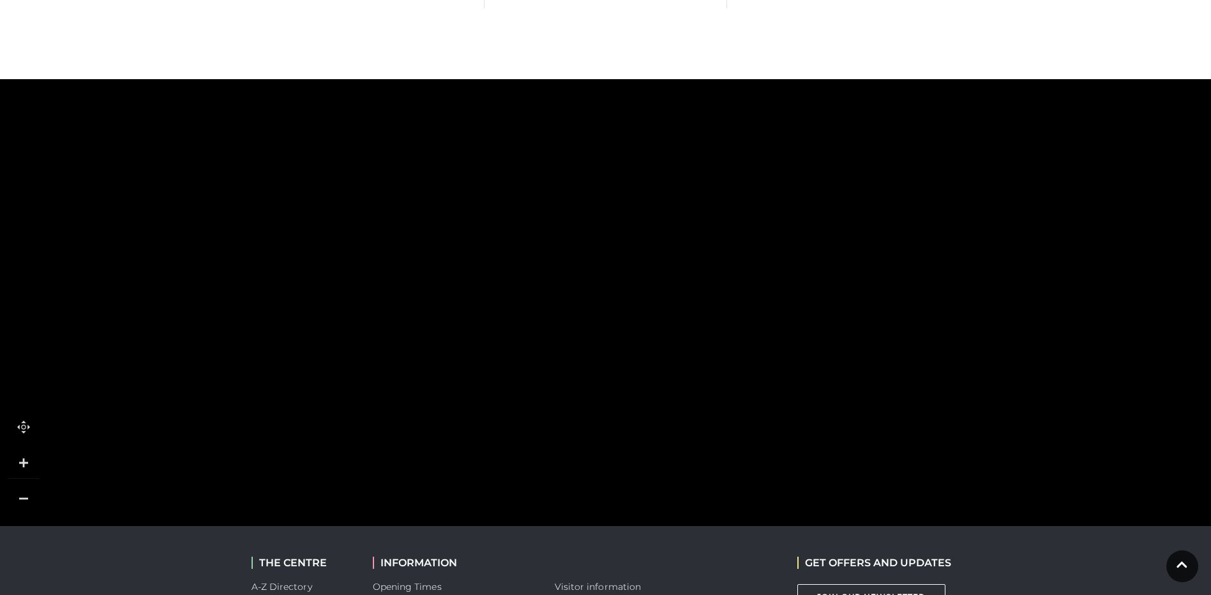
click at [748, 167] on rect at bounding box center [842, 93] width 198 height 198
click at [644, 179] on polygon at bounding box center [672, 538] width 1205 height 1396
click at [741, 252] on tspan "[PERSON_NAME]" at bounding box center [741, 252] width 0 height 0
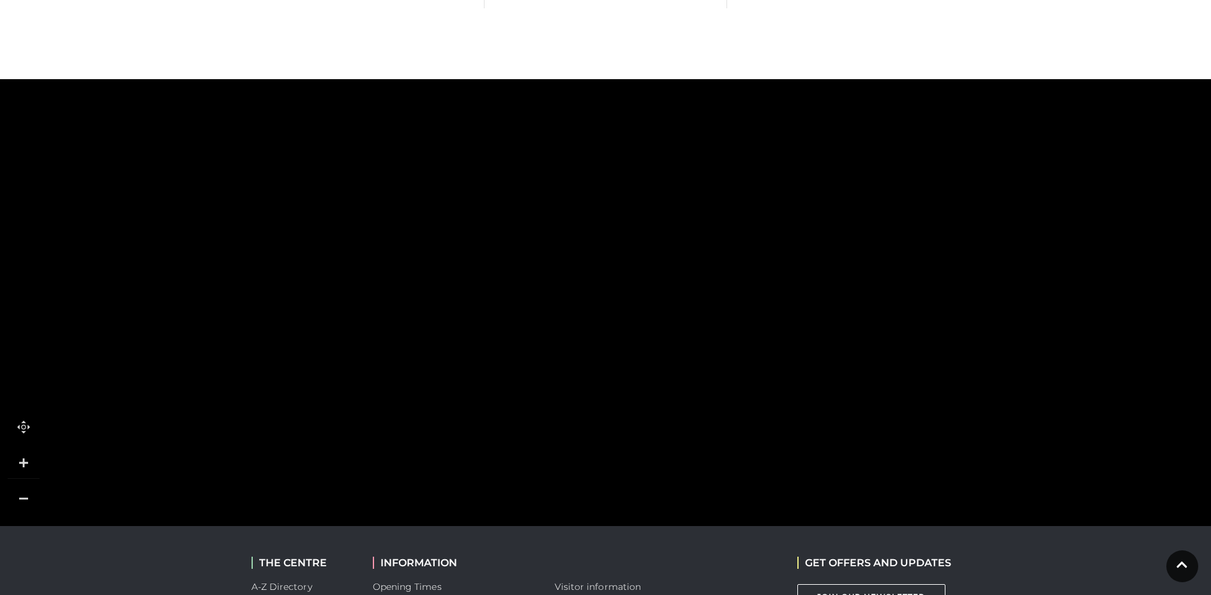
click at [650, 456] on polygon at bounding box center [767, 522] width 1205 height 1396
click at [712, 370] on rect at bounding box center [729, 319] width 70 height 111
click at [536, 237] on rect at bounding box center [527, 219] width 57 height 111
click at [566, 280] on tspan "Fat Face" at bounding box center [566, 280] width 0 height 0
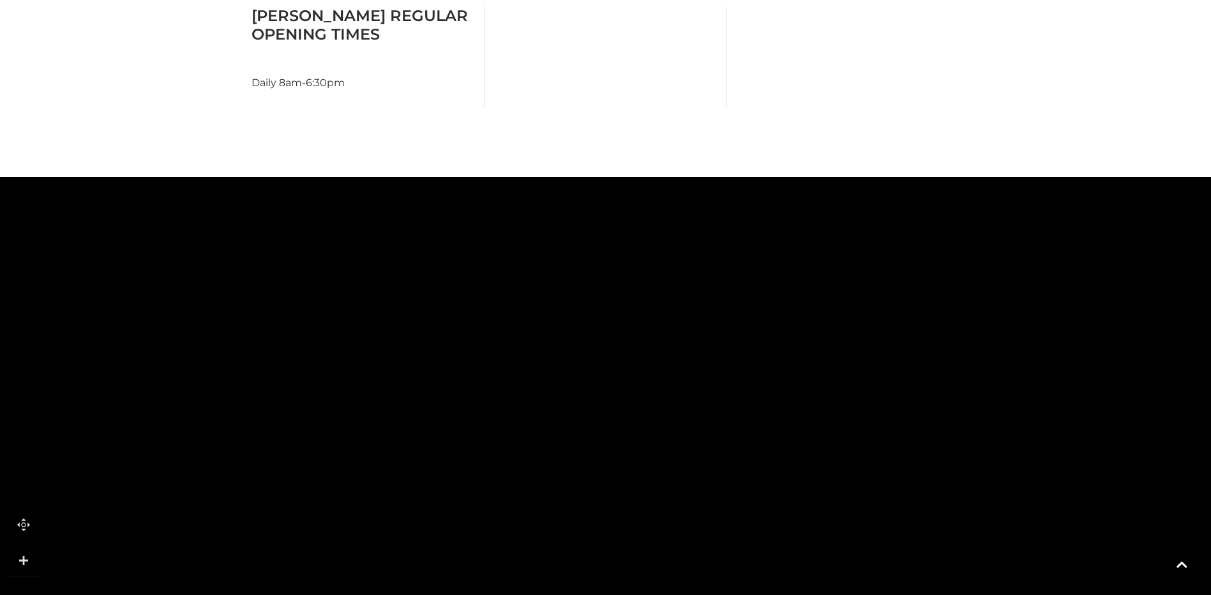
scroll to position [720, 0]
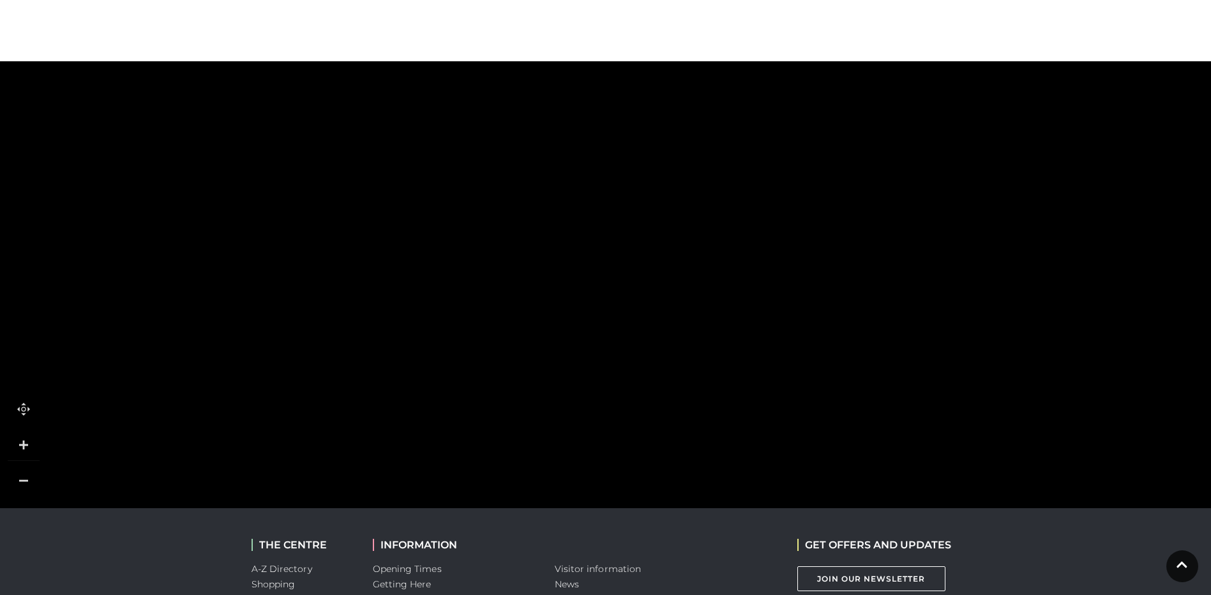
drag, startPoint x: 610, startPoint y: 303, endPoint x: 771, endPoint y: 437, distance: 209.4
drag, startPoint x: 711, startPoint y: 345, endPoint x: 385, endPoint y: 225, distance: 347.3
drag, startPoint x: 856, startPoint y: 209, endPoint x: 541, endPoint y: 128, distance: 325.7
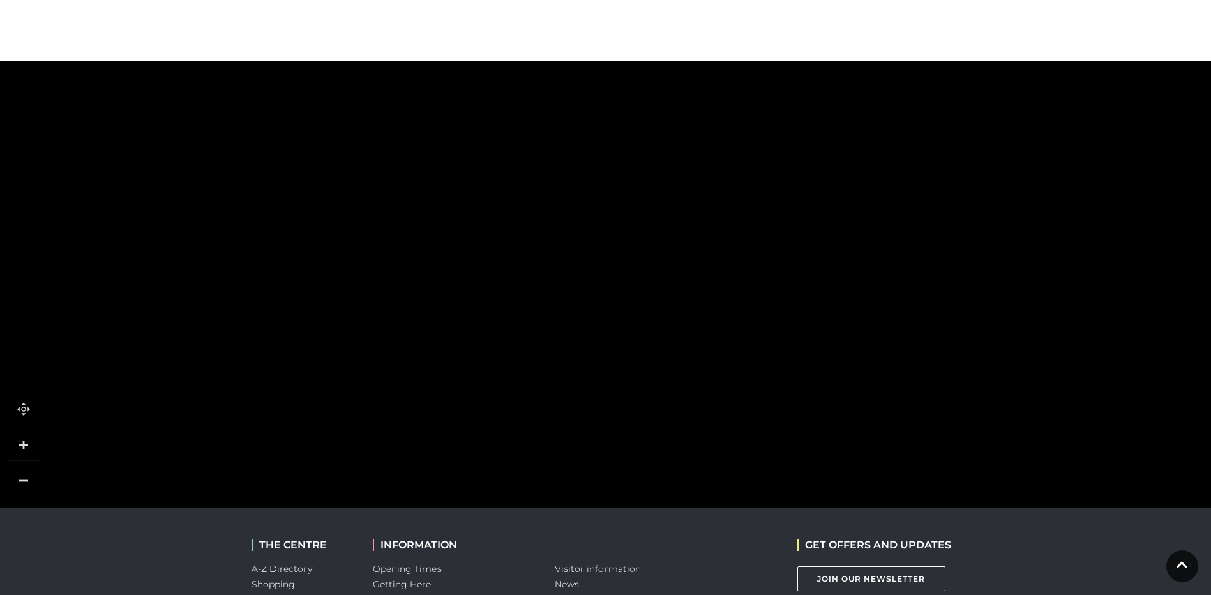
click at [819, 144] on rect at bounding box center [855, 190] width 72 height 92
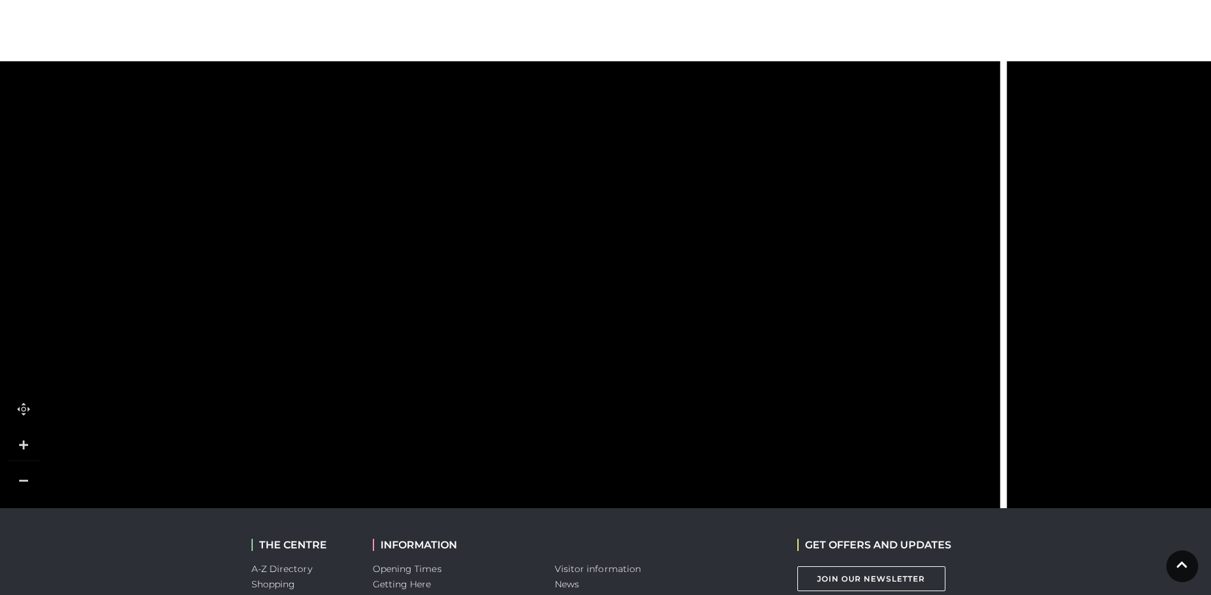
drag, startPoint x: 861, startPoint y: 234, endPoint x: 516, endPoint y: 123, distance: 362.8
click at [520, 124] on icon at bounding box center [462, 514] width 3601 height 1992
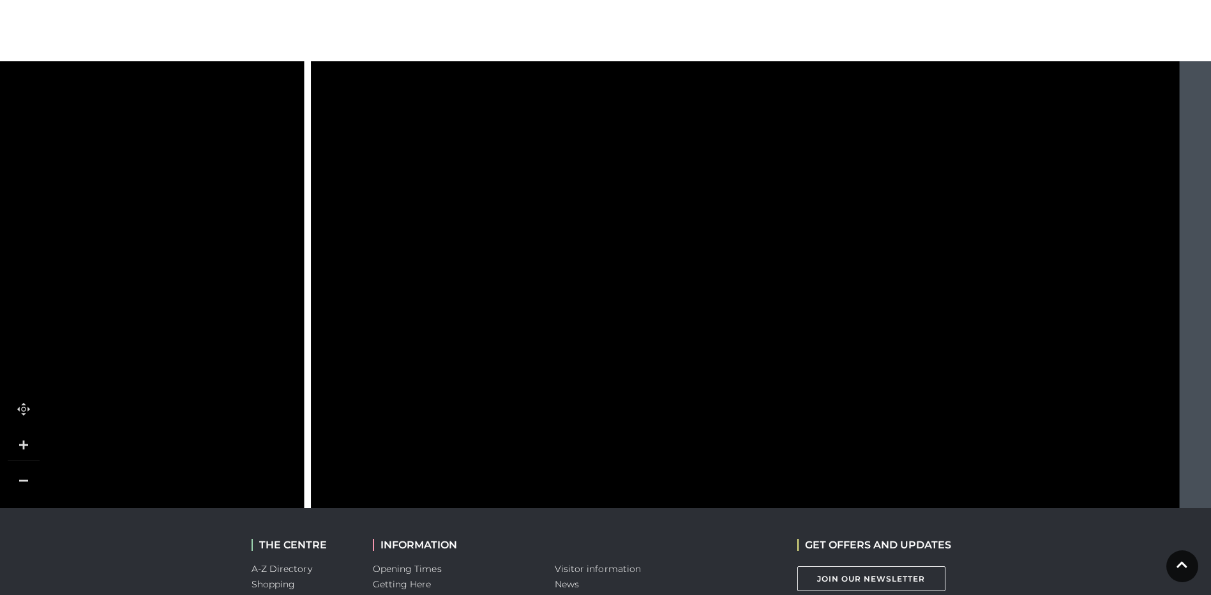
drag, startPoint x: 640, startPoint y: 259, endPoint x: 497, endPoint y: 273, distance: 143.7
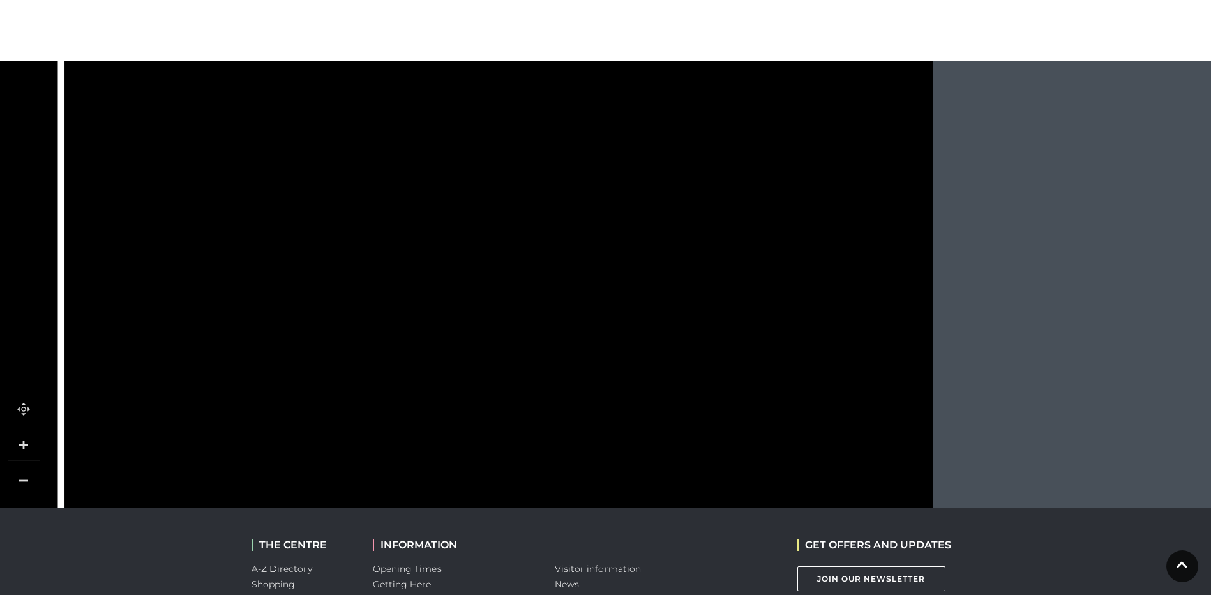
drag, startPoint x: 773, startPoint y: 241, endPoint x: 667, endPoint y: 151, distance: 138.2
click at [667, 151] on polygon at bounding box center [656, 166] width 111 height 63
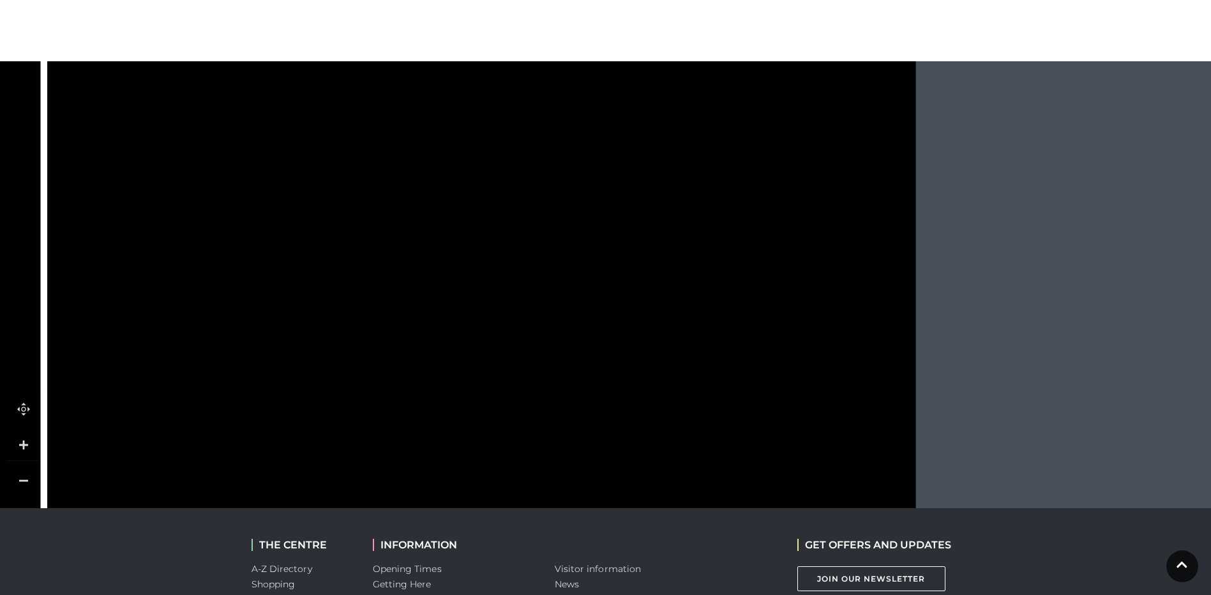
drag, startPoint x: 718, startPoint y: 195, endPoint x: 714, endPoint y: 147, distance: 48.0
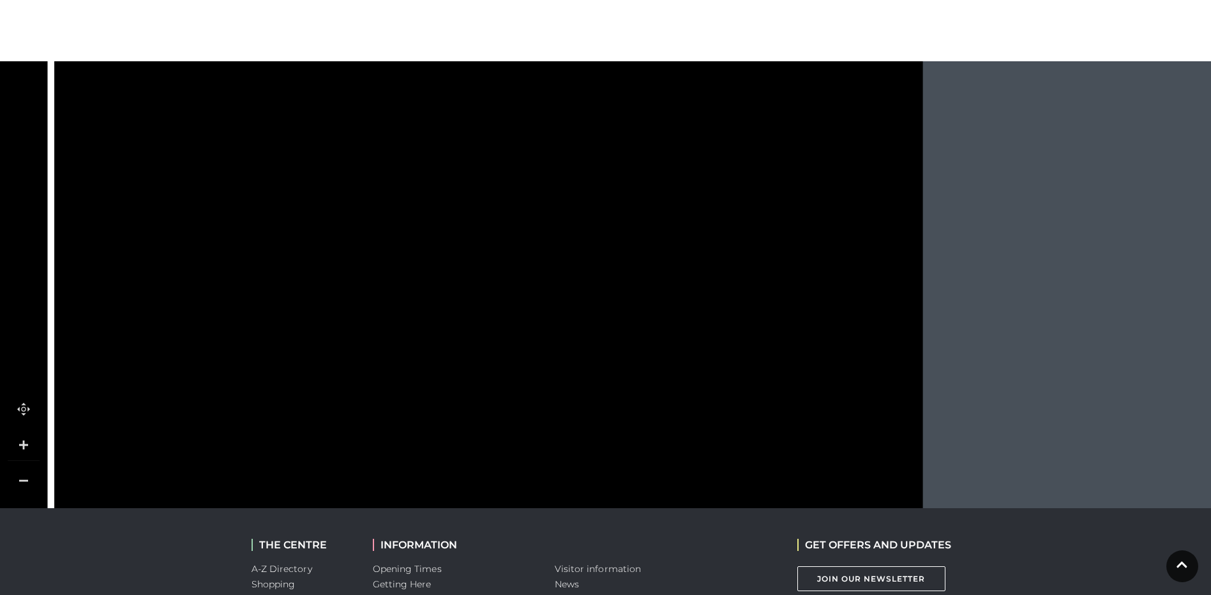
drag, startPoint x: 728, startPoint y: 271, endPoint x: 738, endPoint y: 189, distance: 82.9
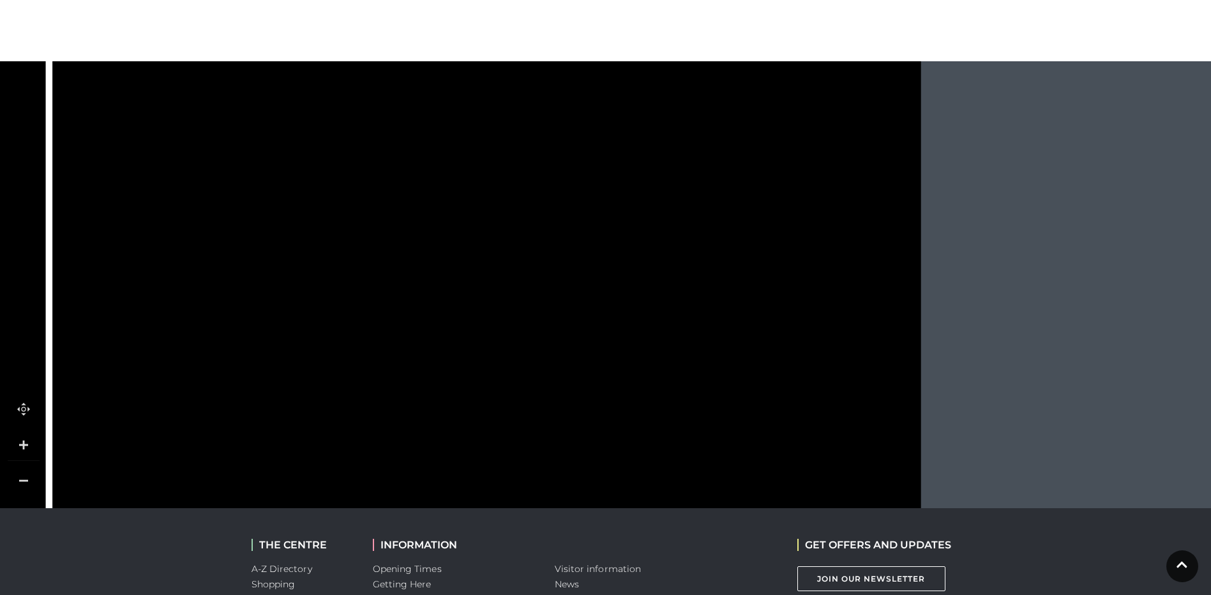
drag, startPoint x: 743, startPoint y: 287, endPoint x: 721, endPoint y: 185, distance: 104.9
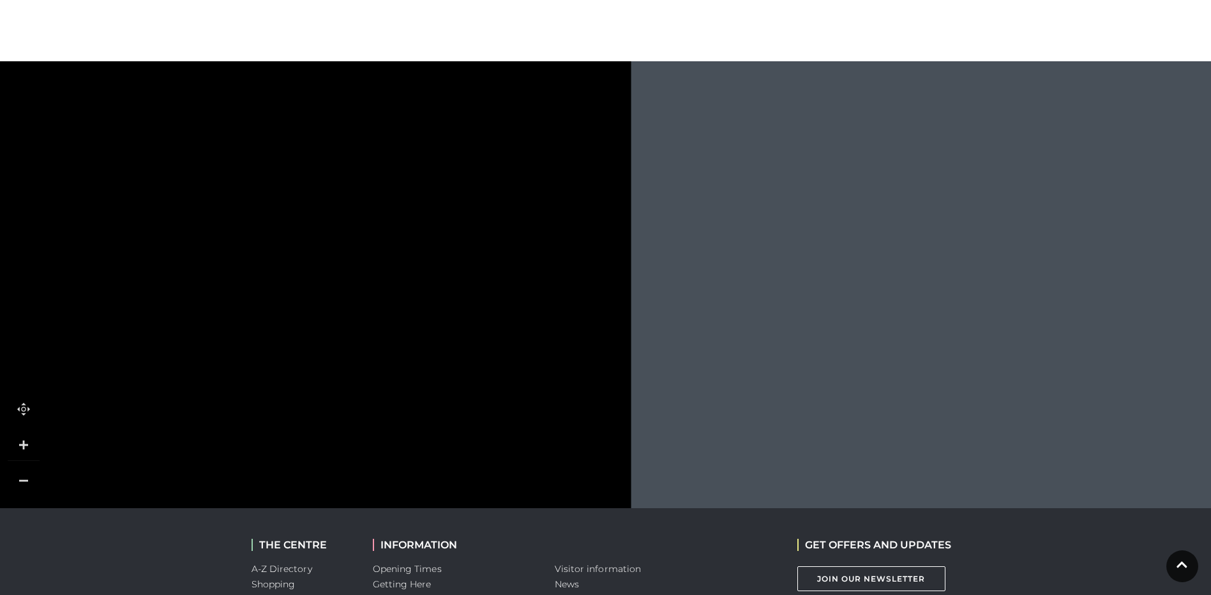
drag, startPoint x: 543, startPoint y: 331, endPoint x: 397, endPoint y: 352, distance: 147.1
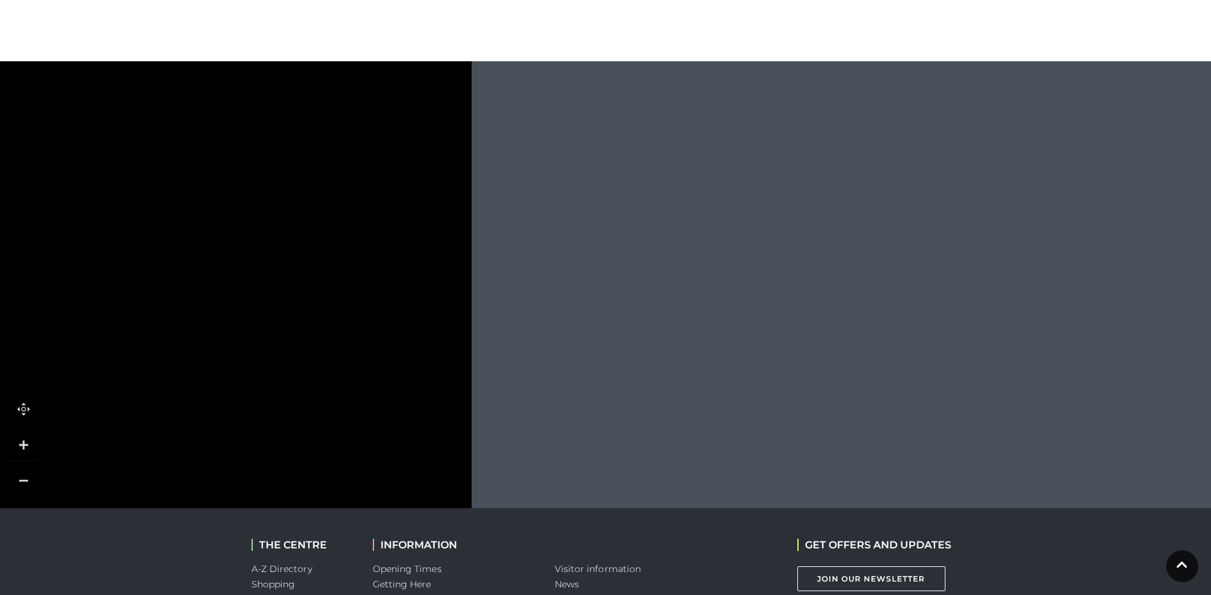
drag, startPoint x: 665, startPoint y: 252, endPoint x: 358, endPoint y: 460, distance: 370.6
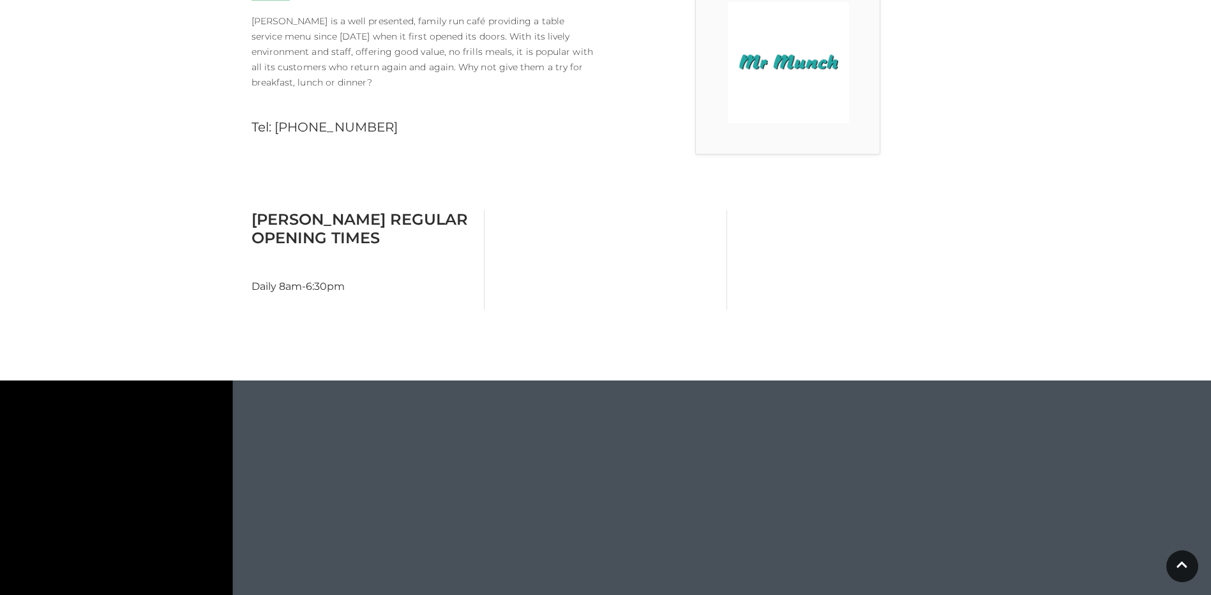
drag, startPoint x: 442, startPoint y: 346, endPoint x: 1035, endPoint y: 211, distance: 608.4
click at [1035, 211] on main "Mr Munch Home / Shopping / Mr Munch About Mr Munch Mr Munch is a well presented…" at bounding box center [605, 213] width 1211 height 1228
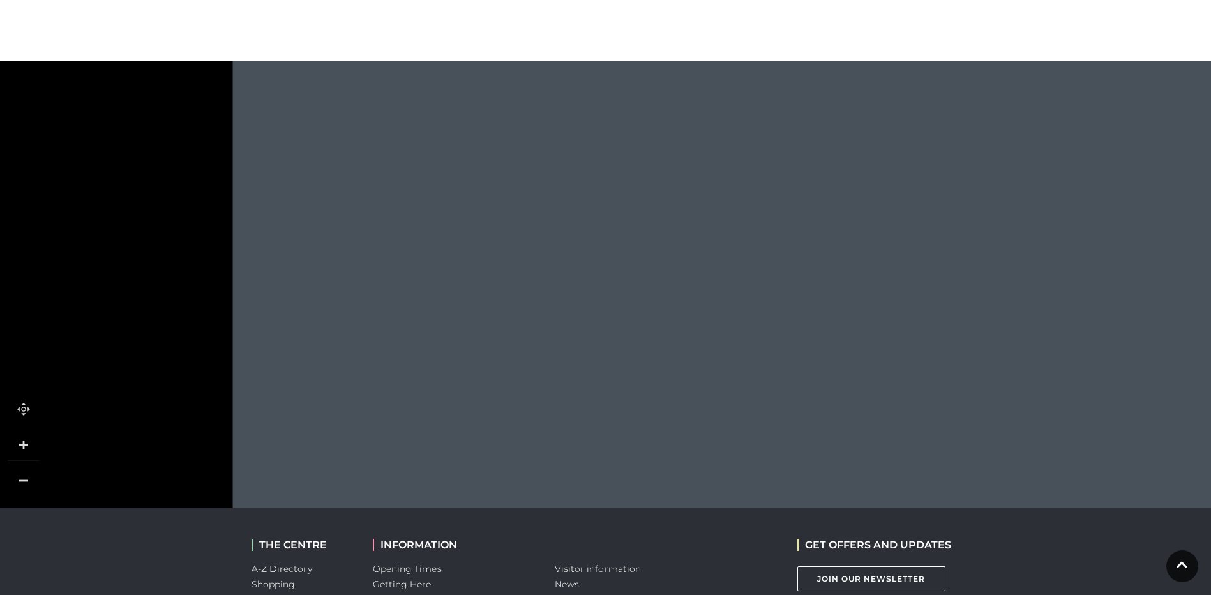
click at [17, 475] on link at bounding box center [24, 481] width 32 height 32
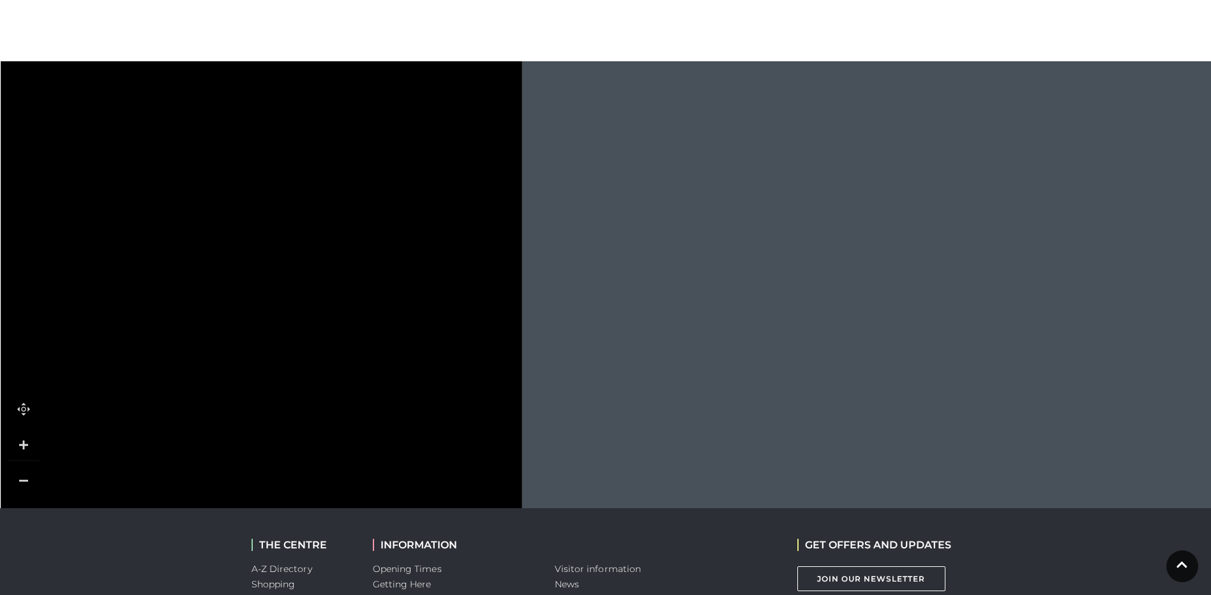
click at [19, 476] on link at bounding box center [24, 481] width 32 height 32
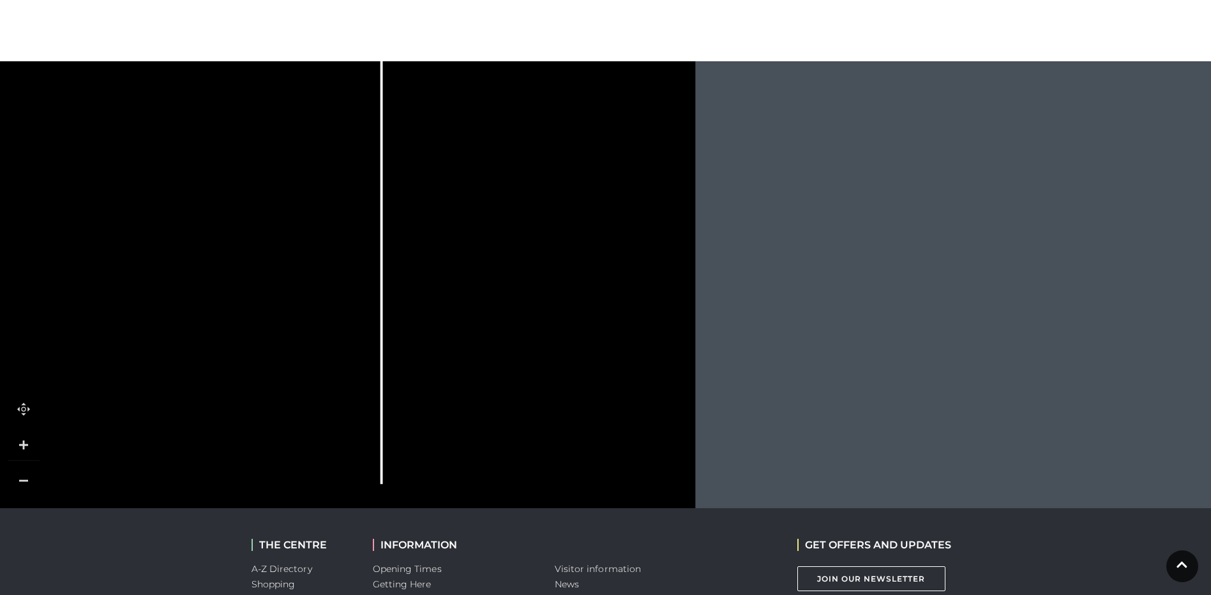
click at [20, 476] on link at bounding box center [24, 481] width 32 height 32
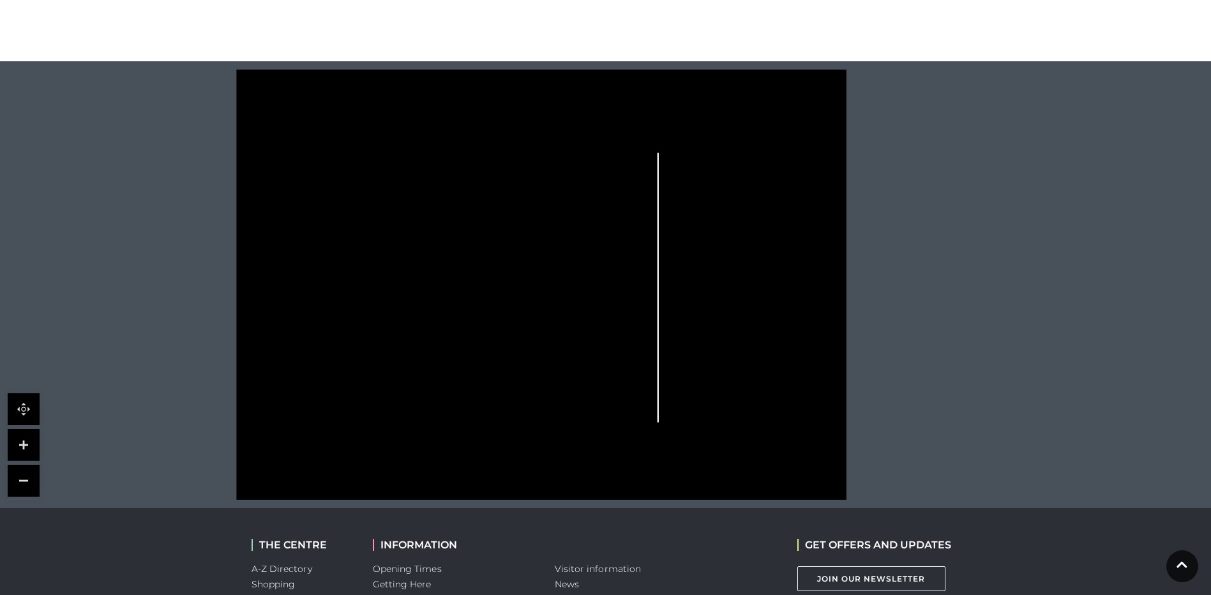
click at [25, 444] on link at bounding box center [24, 445] width 32 height 32
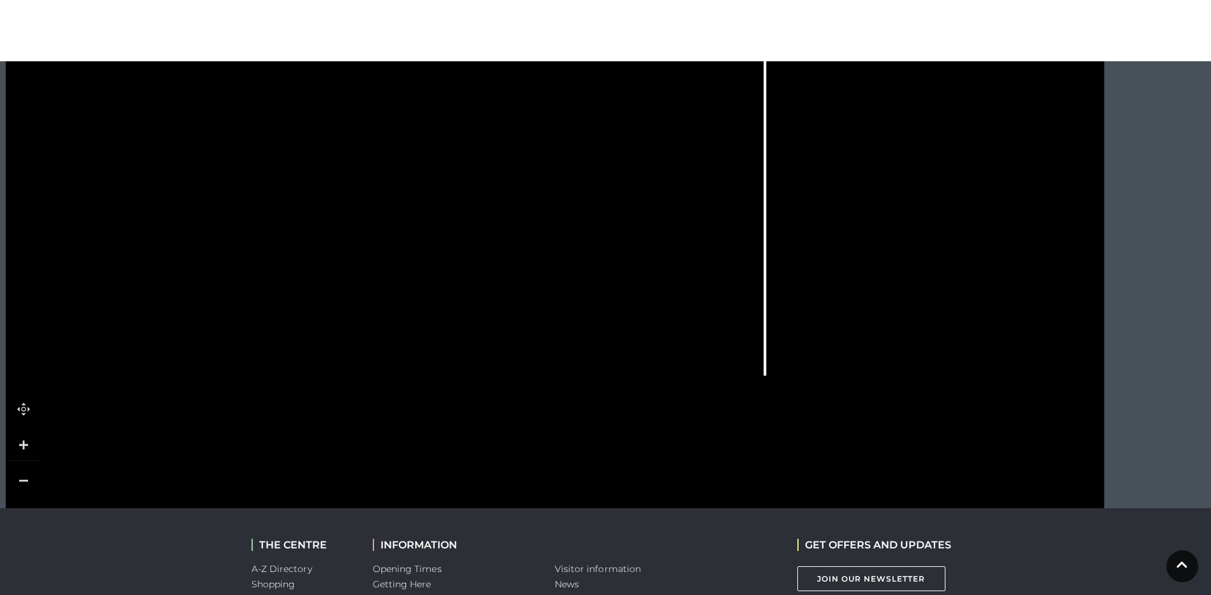
drag, startPoint x: 607, startPoint y: 349, endPoint x: 653, endPoint y: 181, distance: 174.7
click at [653, 181] on icon at bounding box center [554, 127] width 1401 height 775
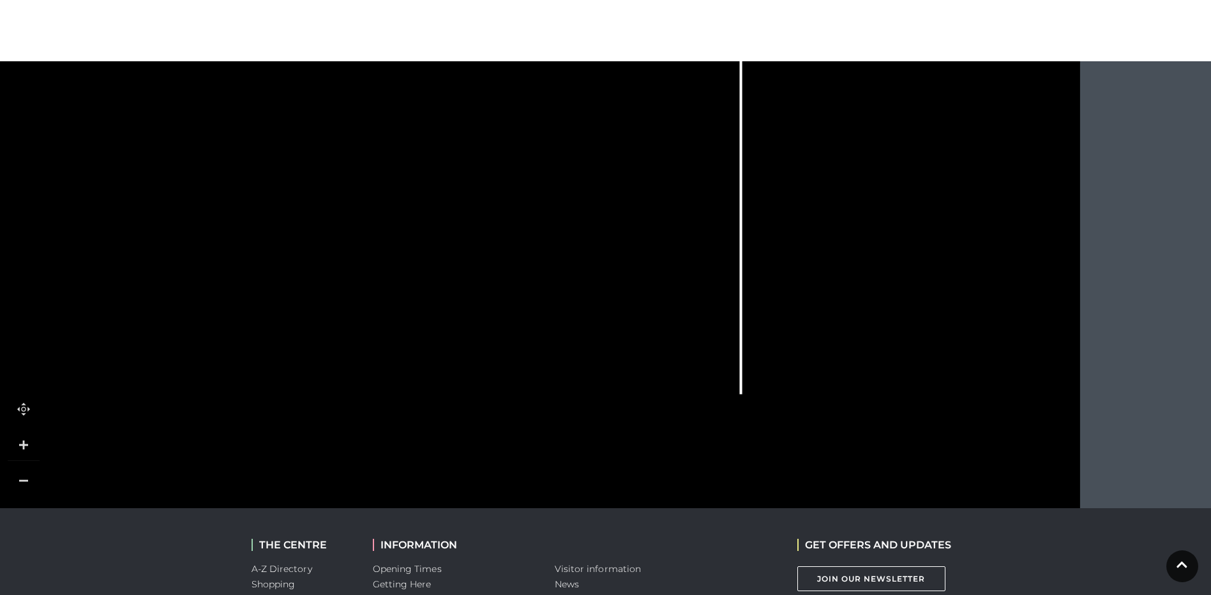
drag, startPoint x: 483, startPoint y: 351, endPoint x: 517, endPoint y: 416, distance: 73.4
click at [505, 417] on icon at bounding box center [530, 146] width 1401 height 775
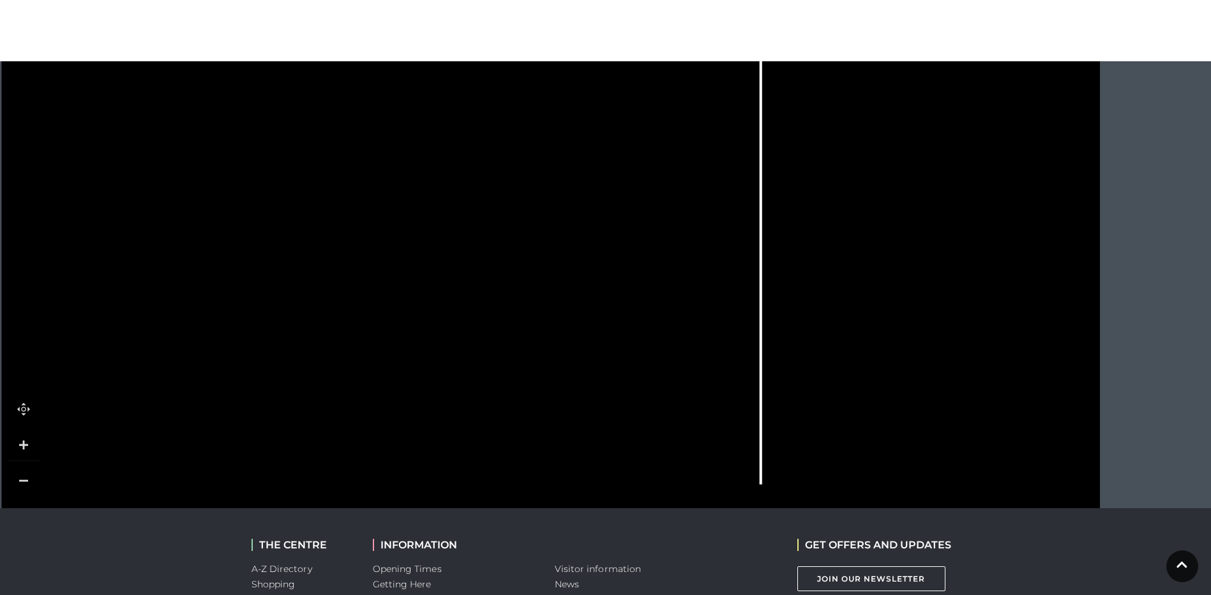
drag, startPoint x: 797, startPoint y: 379, endPoint x: 797, endPoint y: 393, distance: 14.1
click at [797, 393] on icon at bounding box center [550, 236] width 1401 height 775
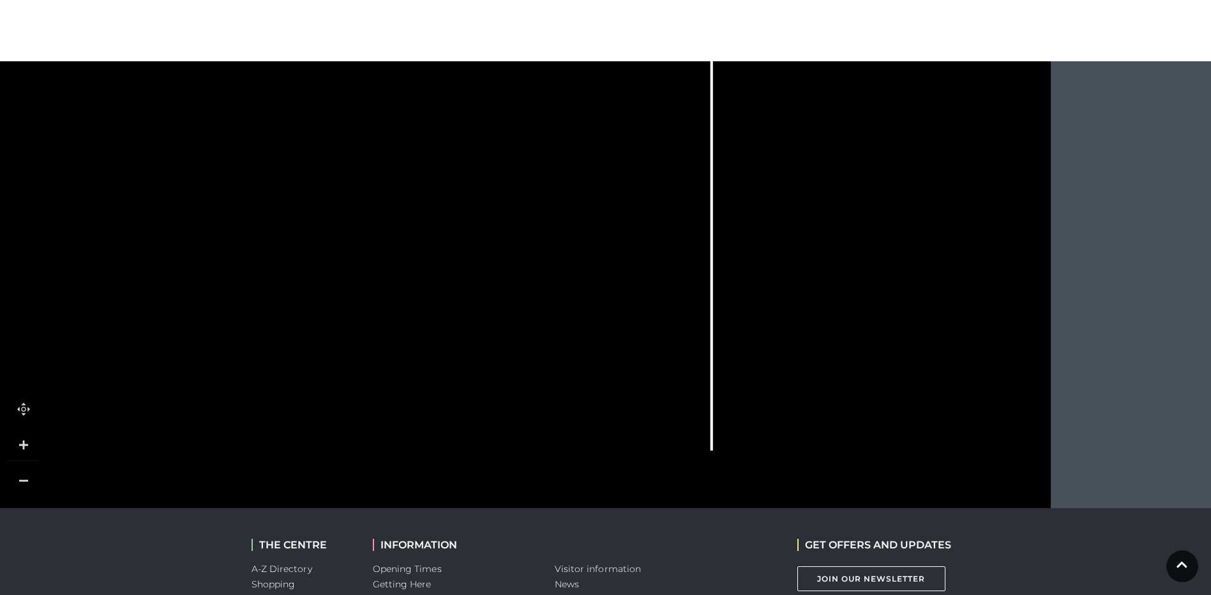
drag, startPoint x: 724, startPoint y: 384, endPoint x: 723, endPoint y: 269, distance: 114.9
click at [720, 275] on icon at bounding box center [501, 202] width 1401 height 775
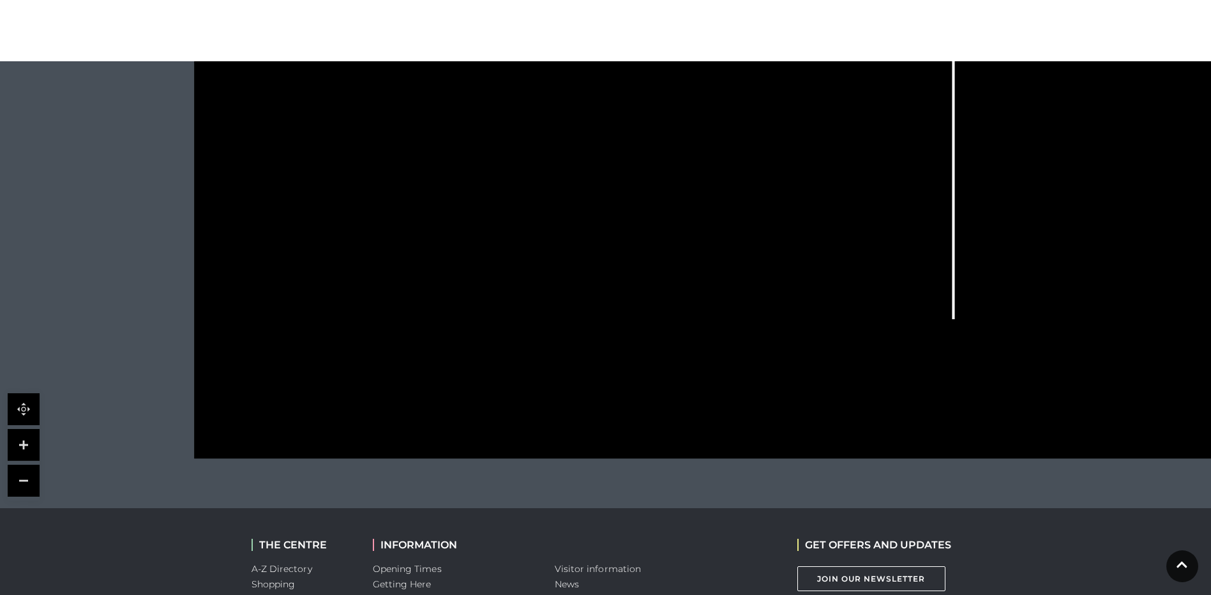
drag, startPoint x: 422, startPoint y: 456, endPoint x: 609, endPoint y: 430, distance: 189.0
click at [609, 430] on icon at bounding box center [743, 71] width 1401 height 775
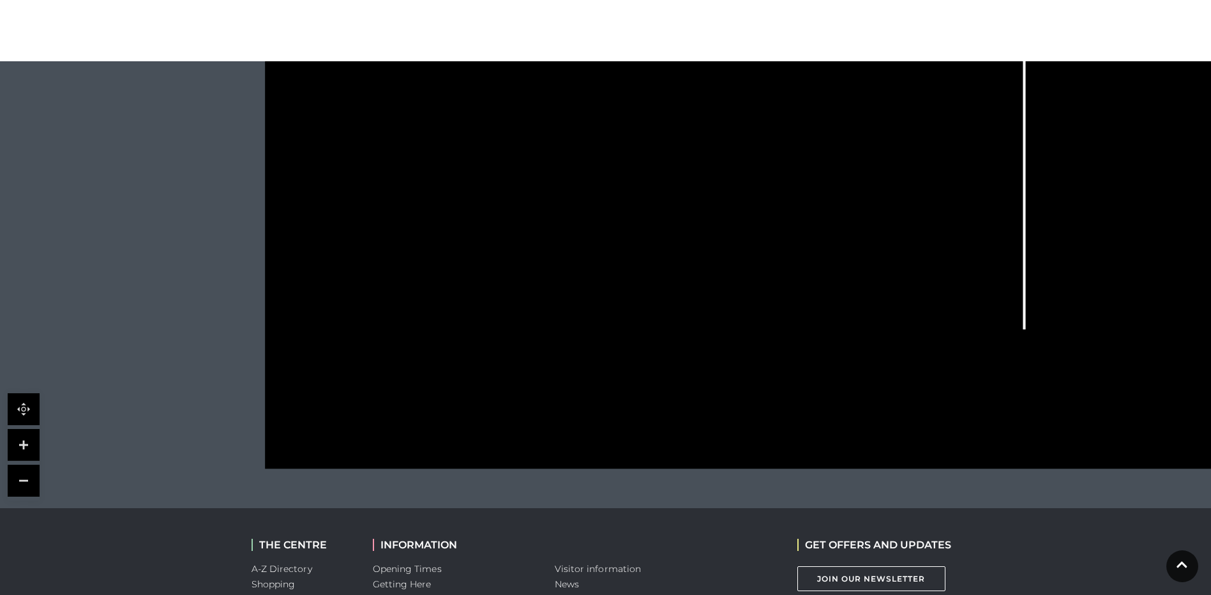
drag, startPoint x: 484, startPoint y: 442, endPoint x: 555, endPoint y: 453, distance: 71.6
click at [555, 453] on icon at bounding box center [814, 81] width 1401 height 775
click at [20, 442] on link at bounding box center [24, 445] width 32 height 32
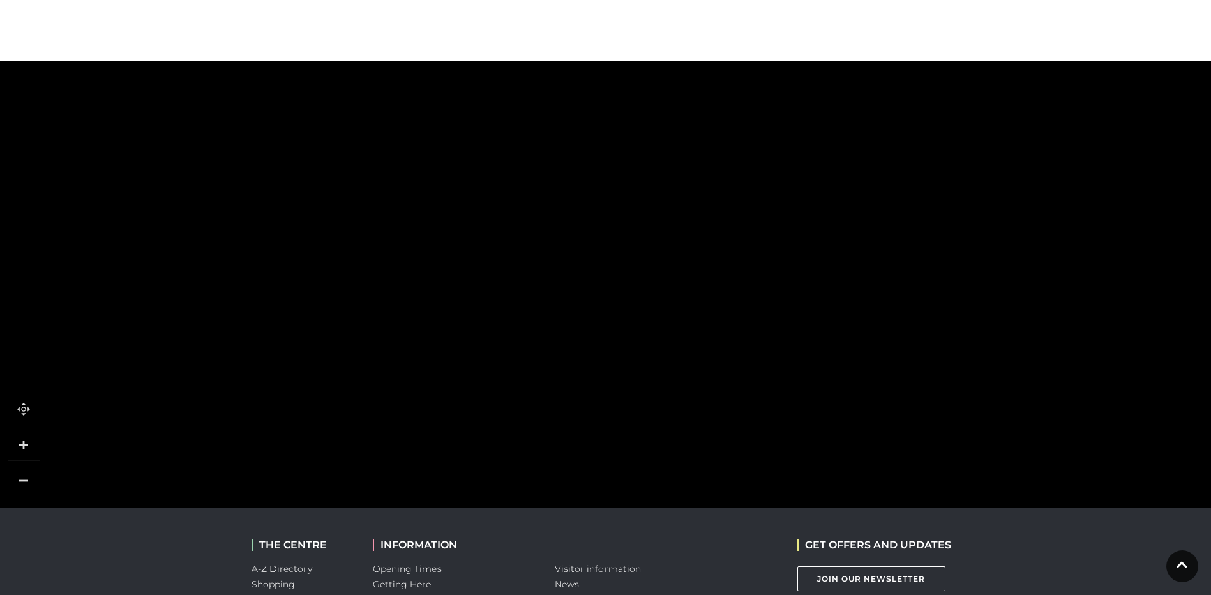
click at [20, 442] on link at bounding box center [24, 445] width 32 height 32
drag, startPoint x: 562, startPoint y: 404, endPoint x: 878, endPoint y: 207, distance: 371.7
drag, startPoint x: 758, startPoint y: 289, endPoint x: 715, endPoint y: 349, distance: 74.1
click at [715, 349] on rect at bounding box center [747, 331] width 108 height 35
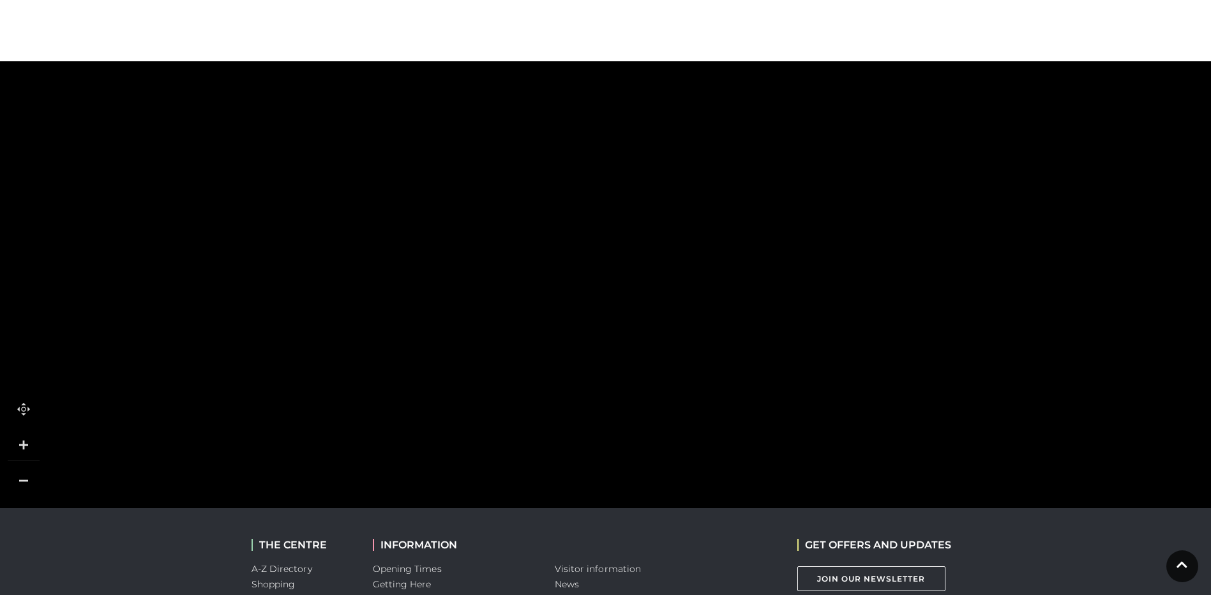
drag, startPoint x: 510, startPoint y: 240, endPoint x: 545, endPoint y: 264, distance: 42.2
drag, startPoint x: 363, startPoint y: 246, endPoint x: 375, endPoint y: 263, distance: 20.6
click at [364, 262] on rect at bounding box center [343, 216] width 42 height 105
drag, startPoint x: 431, startPoint y: 356, endPoint x: 360, endPoint y: 367, distance: 71.7
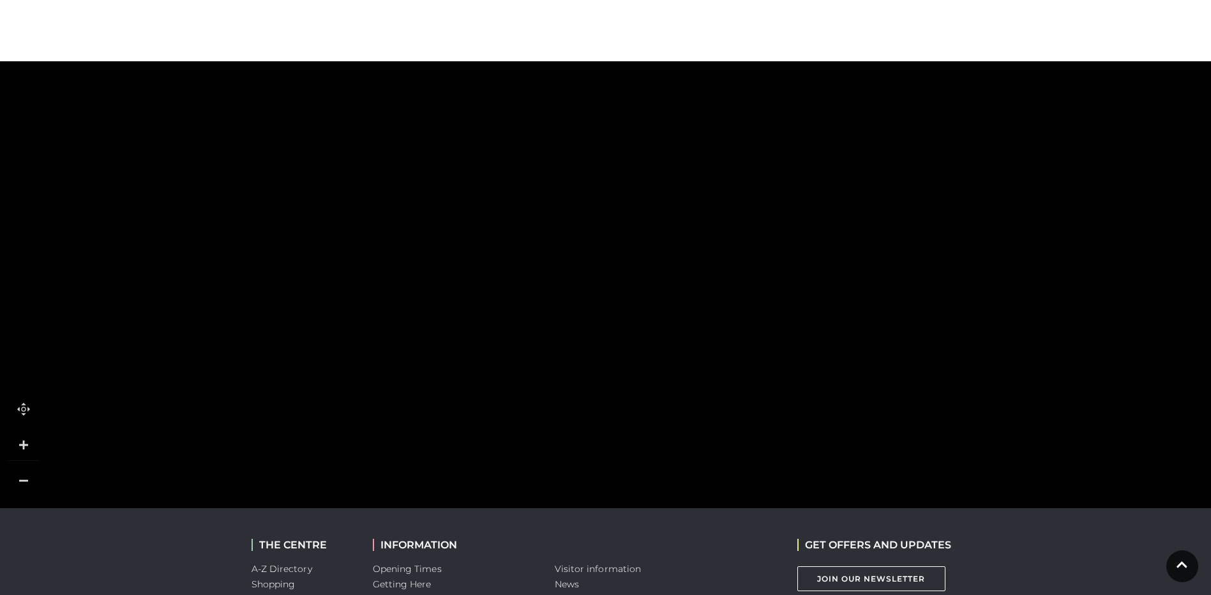
click at [360, 367] on rect at bounding box center [366, 438] width 131 height 147
drag, startPoint x: 631, startPoint y: 242, endPoint x: 633, endPoint y: 208, distance: 33.9
click at [629, 214] on rect at bounding box center [661, 367] width 93 height 416
drag, startPoint x: 584, startPoint y: 273, endPoint x: 577, endPoint y: 240, distance: 33.3
click at [577, 235] on rect at bounding box center [566, 253] width 116 height 82
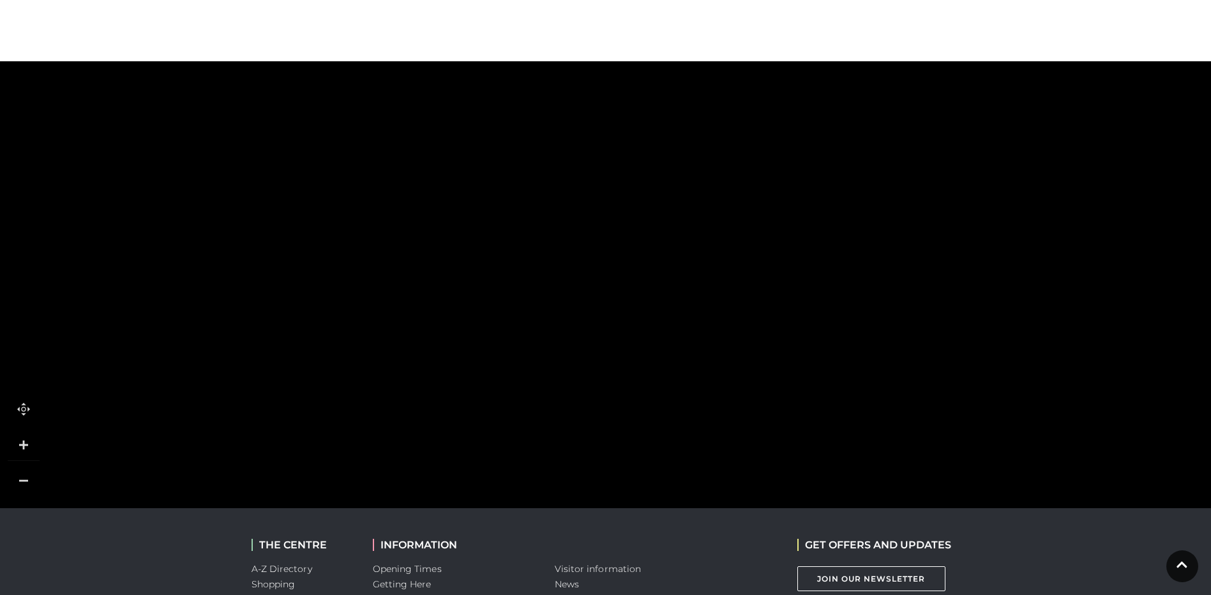
drag, startPoint x: 579, startPoint y: 262, endPoint x: 1000, endPoint y: 13, distance: 489.8
click at [506, 441] on rect at bounding box center [488, 462] width 116 height 82
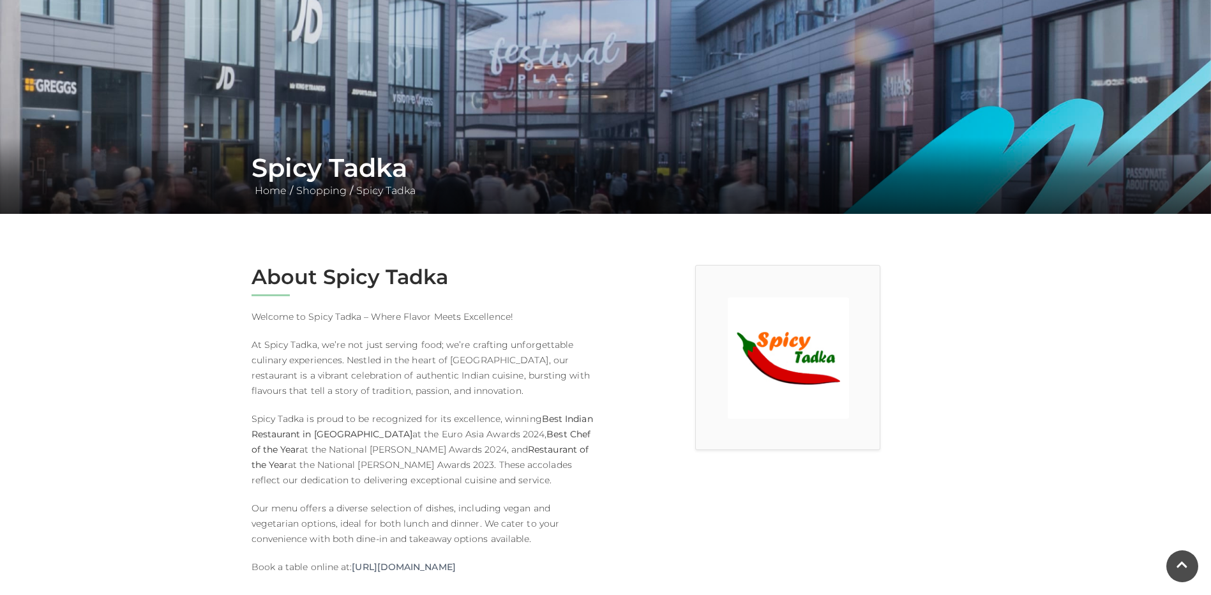
scroll to position [128, 0]
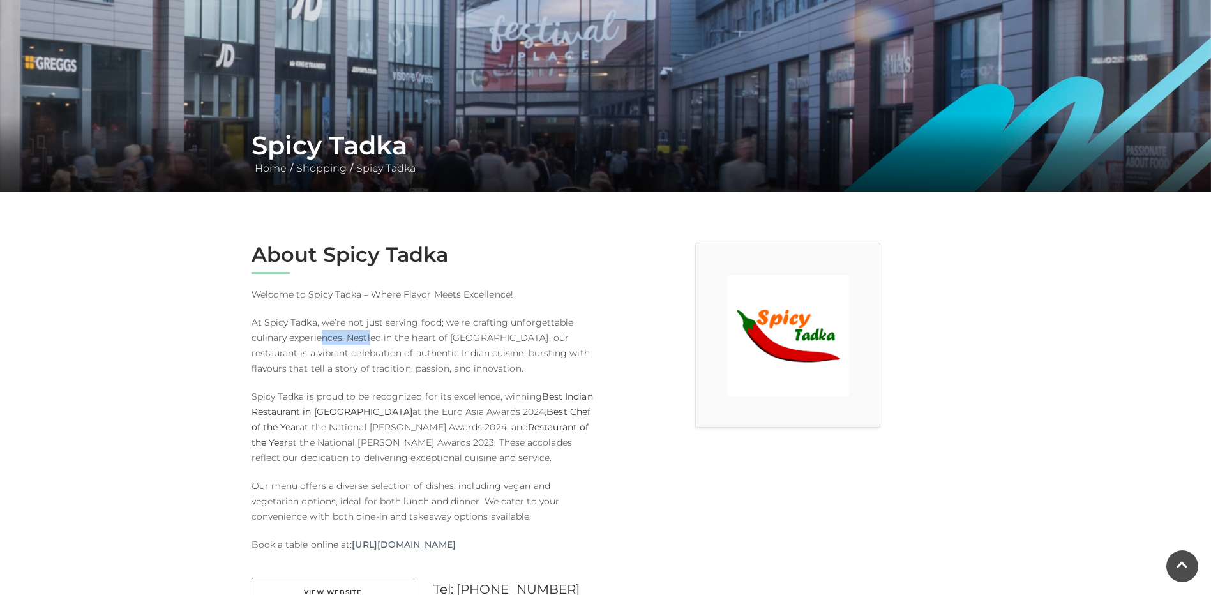
drag, startPoint x: 320, startPoint y: 336, endPoint x: 374, endPoint y: 334, distance: 54.3
click at [374, 334] on p "At Spicy Tadka, we’re not just serving food; we’re crafting unforgettable culin…" at bounding box center [424, 345] width 345 height 61
drag, startPoint x: 374, startPoint y: 334, endPoint x: 452, endPoint y: 340, distance: 78.1
click at [452, 340] on p "At Spicy Tadka, we’re not just serving food; we’re crafting unforgettable culin…" at bounding box center [424, 345] width 345 height 61
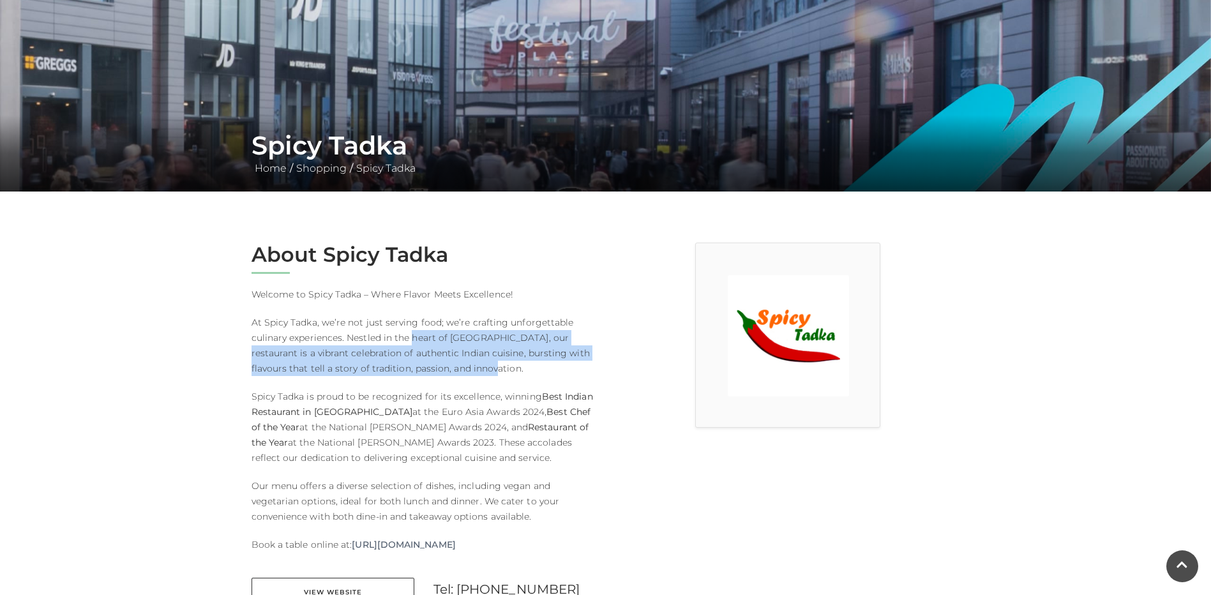
drag, startPoint x: 414, startPoint y: 341, endPoint x: 455, endPoint y: 366, distance: 47.9
click at [455, 366] on p "At Spicy Tadka, we’re not just serving food; we’re crafting unforgettable culin…" at bounding box center [424, 345] width 345 height 61
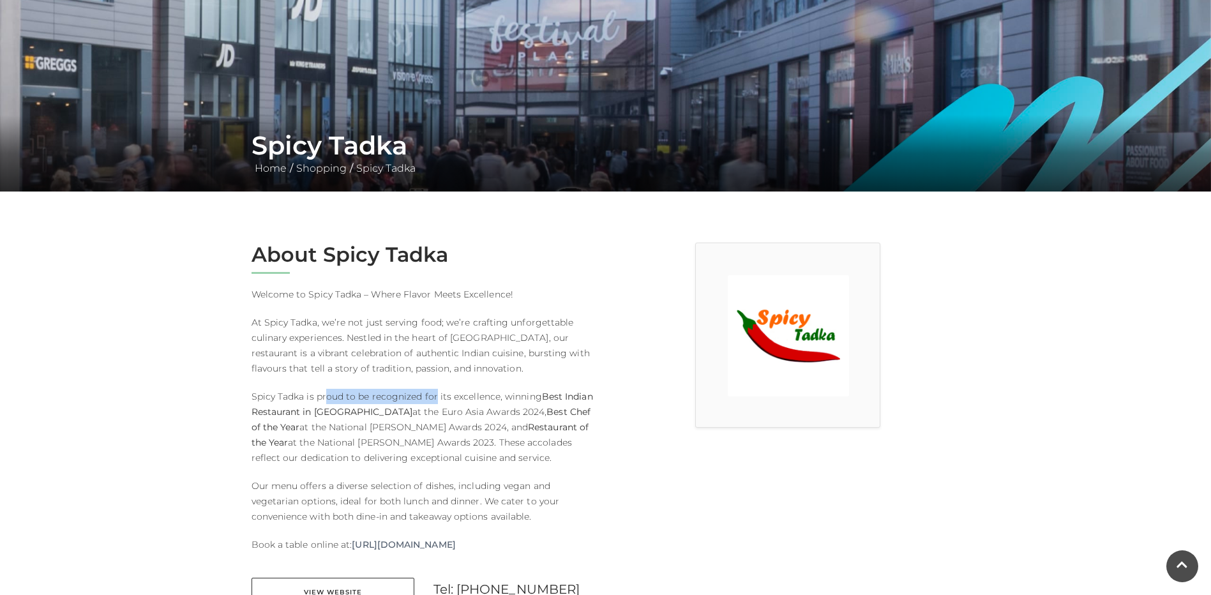
drag, startPoint x: 326, startPoint y: 401, endPoint x: 433, endPoint y: 399, distance: 106.6
click at [433, 399] on p "Spicy Tadka is proud to be recognized for its excellence, winning Best Indian R…" at bounding box center [424, 427] width 345 height 77
drag, startPoint x: 320, startPoint y: 413, endPoint x: 435, endPoint y: 411, distance: 115.0
click at [435, 411] on p "Spicy Tadka is proud to be recognized for its excellence, winning Best Indian R…" at bounding box center [424, 427] width 345 height 77
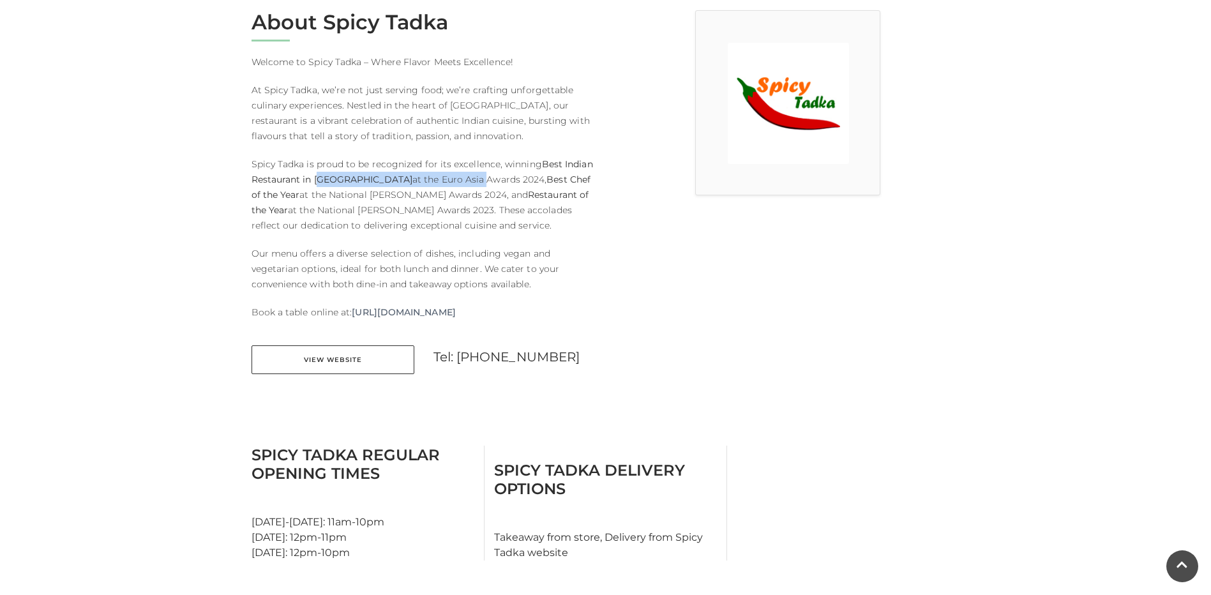
scroll to position [447, 0]
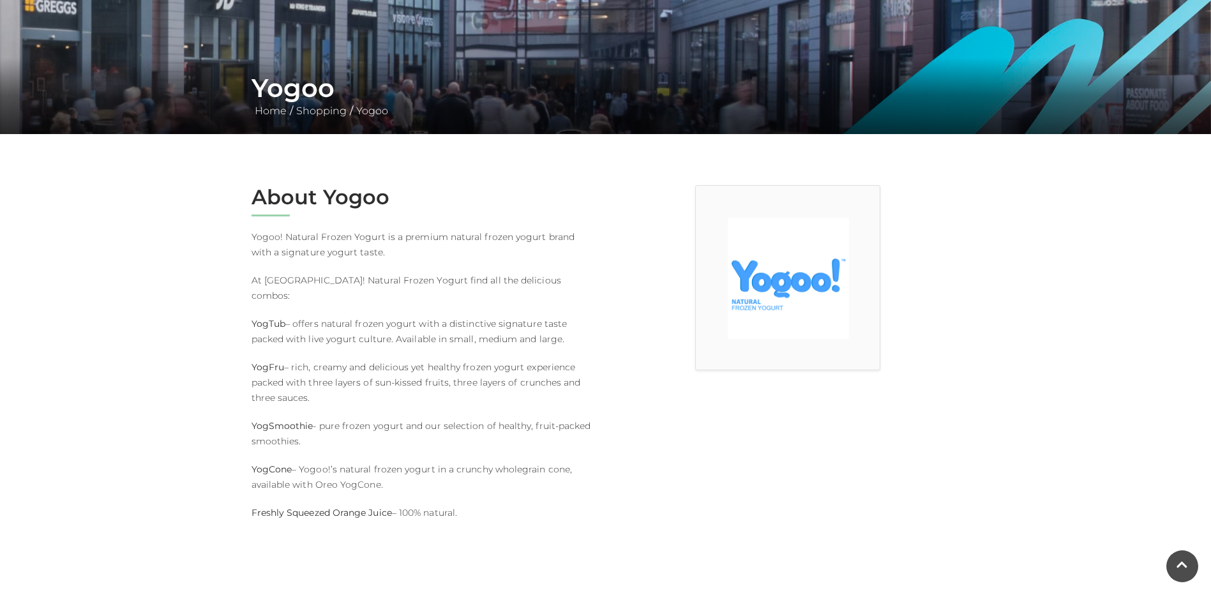
scroll to position [255, 0]
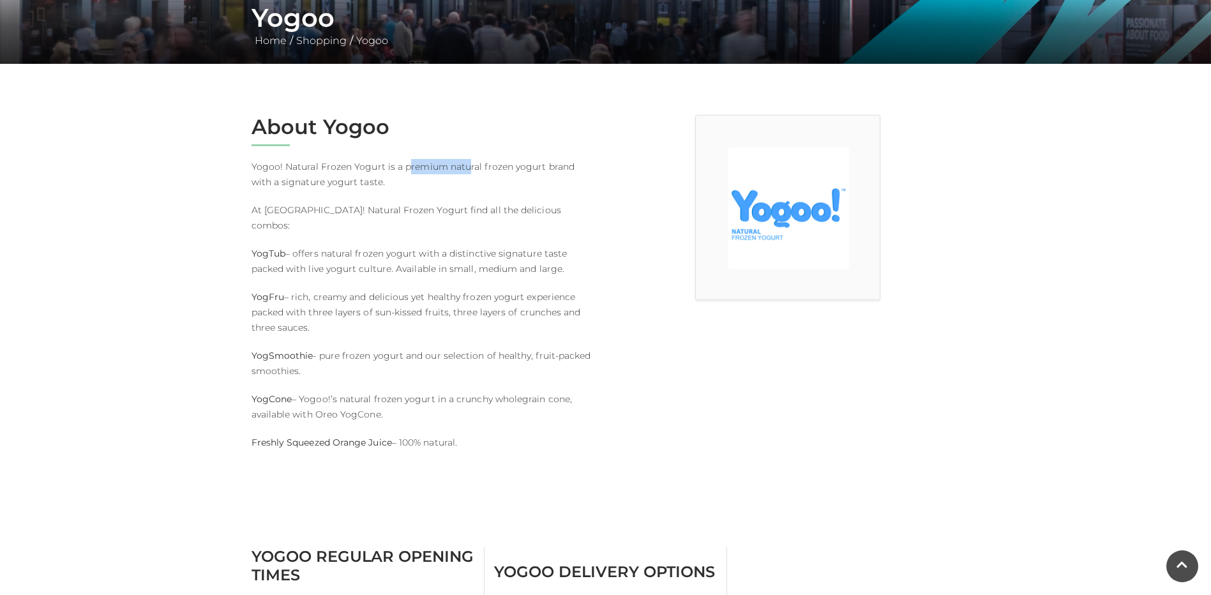
drag, startPoint x: 409, startPoint y: 169, endPoint x: 511, endPoint y: 171, distance: 102.8
click at [511, 171] on p "Yogoo! Natural Frozen Yogurt is a premium natural frozen yogurt brand with a si…" at bounding box center [424, 174] width 345 height 31
click at [349, 207] on p "At [GEOGRAPHIC_DATA]! Natural Frozen Yogurt find all the delicious combos:" at bounding box center [424, 217] width 345 height 31
drag, startPoint x: 335, startPoint y: 210, endPoint x: 368, endPoint y: 204, distance: 33.1
click at [368, 204] on p "At [GEOGRAPHIC_DATA]! Natural Frozen Yogurt find all the delicious combos:" at bounding box center [424, 217] width 345 height 31
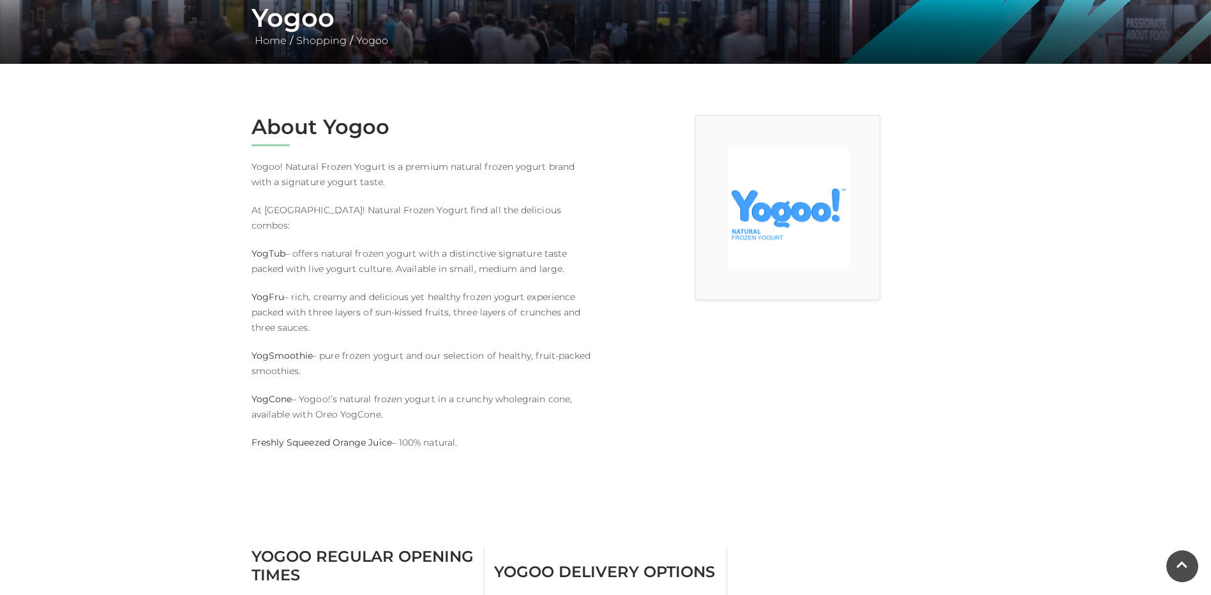
drag, startPoint x: 368, startPoint y: 204, endPoint x: 343, endPoint y: 234, distance: 38.1
click at [343, 246] on p "YogTub – offers natural frozen yogurt with a distinctive signature taste packed…" at bounding box center [424, 261] width 345 height 31
drag, startPoint x: 298, startPoint y: 238, endPoint x: 337, endPoint y: 240, distance: 39.6
click at [337, 246] on p "YogTub – offers natural frozen yogurt with a distinctive signature taste packed…" at bounding box center [424, 261] width 345 height 31
drag, startPoint x: 337, startPoint y: 240, endPoint x: 441, endPoint y: 240, distance: 103.4
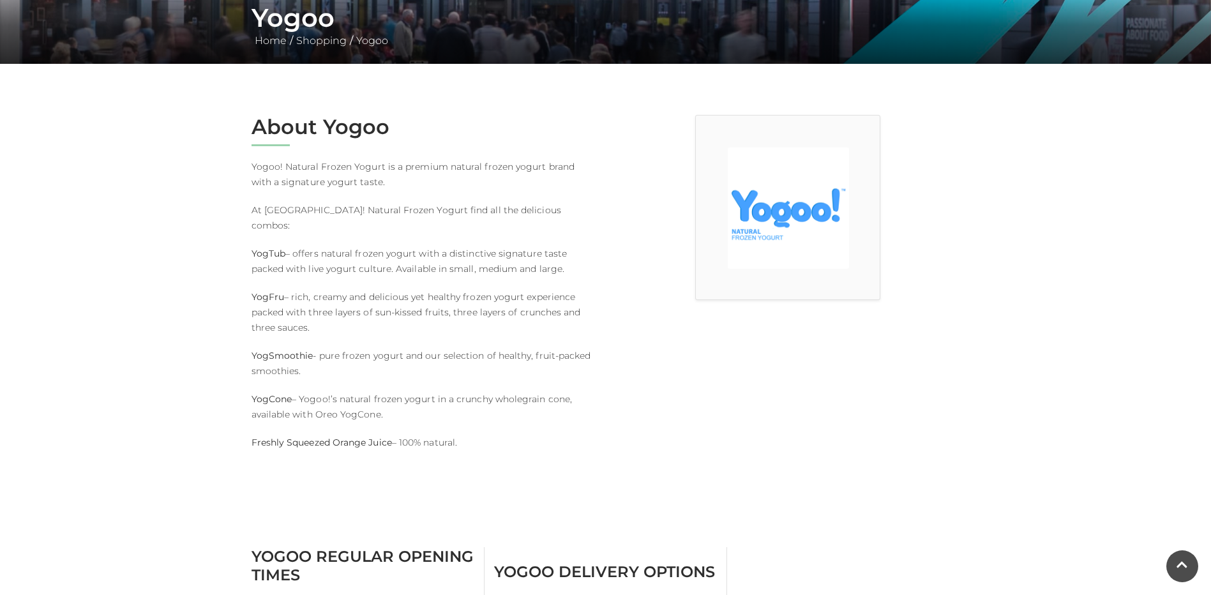
click at [441, 246] on p "YogTub – offers natural frozen yogurt with a distinctive signature taste packed…" at bounding box center [424, 261] width 345 height 31
drag, startPoint x: 260, startPoint y: 282, endPoint x: 365, endPoint y: 281, distance: 104.7
click at [365, 289] on p "YogFru – rich, creamy and delicious yet healthy frozen yogurt experience packed…" at bounding box center [424, 312] width 345 height 46
drag, startPoint x: 322, startPoint y: 333, endPoint x: 330, endPoint y: 331, distance: 7.8
click at [330, 331] on div "About Yogoo Yogoo! Natural Frozen Yogurt is a premium natural frozen yogurt bra…" at bounding box center [424, 303] width 364 height 377
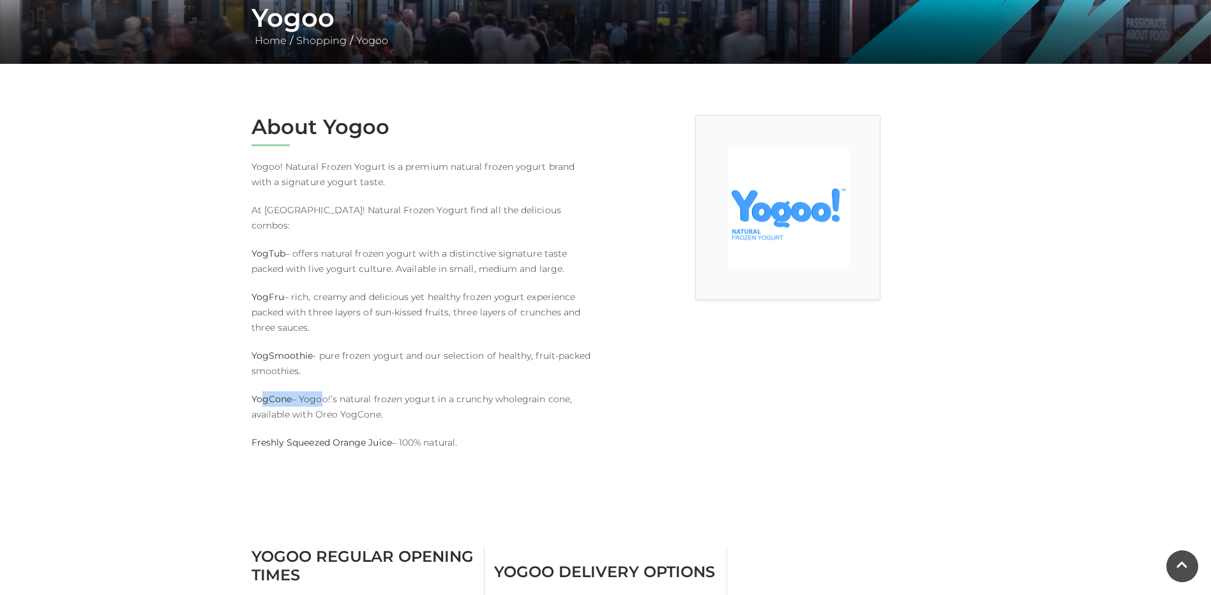
drag, startPoint x: 330, startPoint y: 331, endPoint x: 321, endPoint y: 386, distance: 55.0
click at [321, 391] on p "YogCone – Yogoo!’s natural frozen yogurt in a crunchy wholegrain cone, availabl…" at bounding box center [424, 406] width 345 height 31
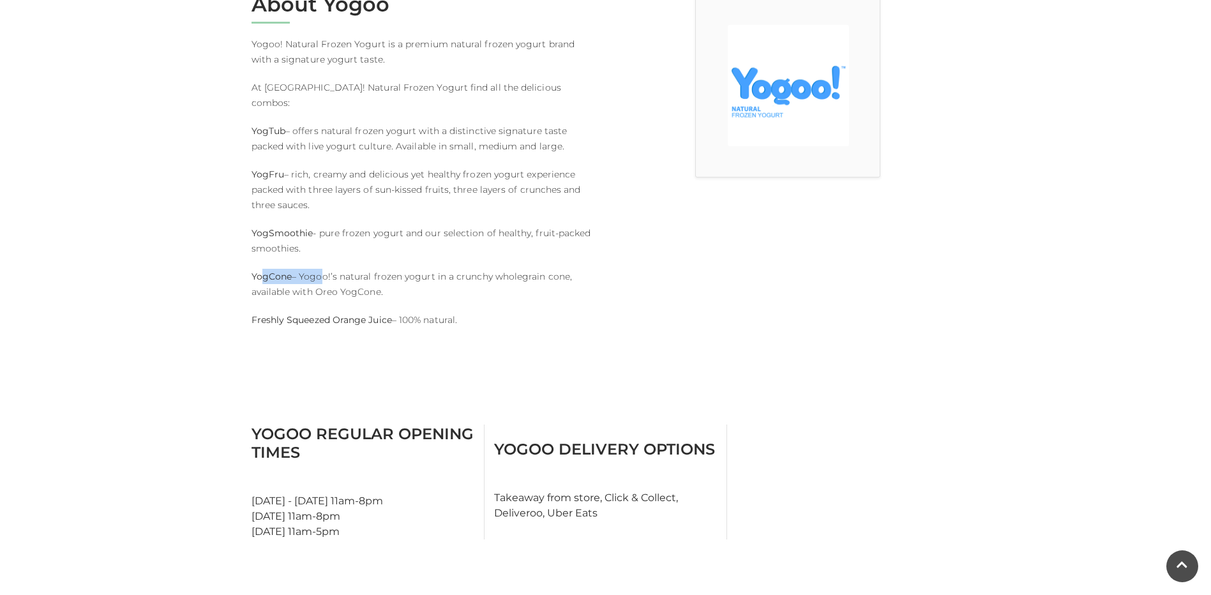
scroll to position [383, 0]
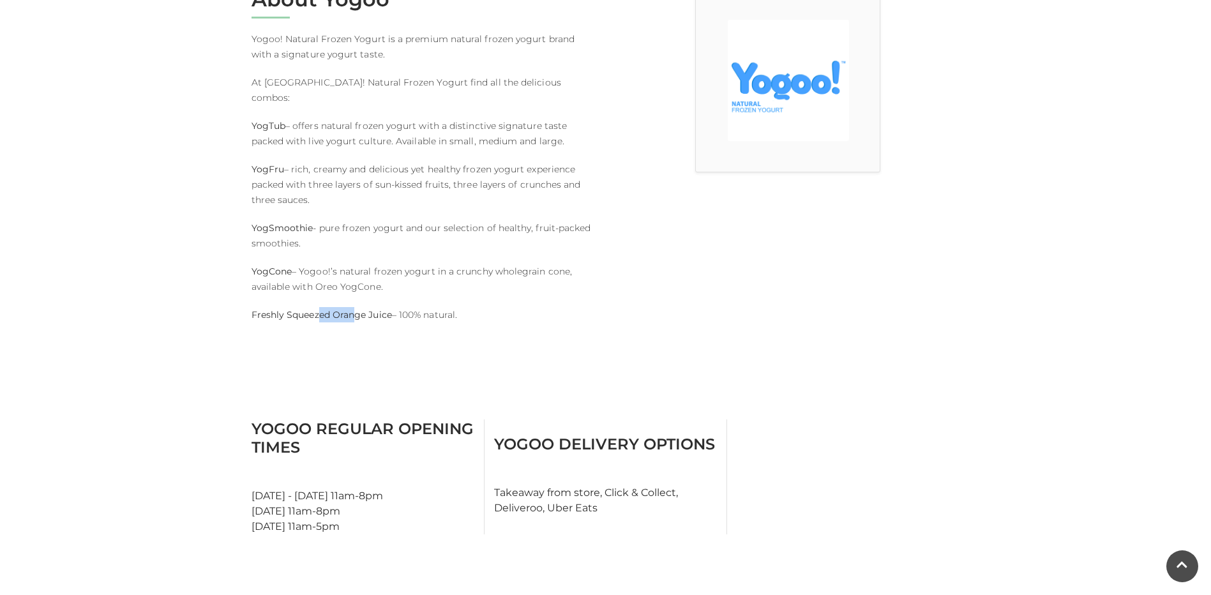
drag, startPoint x: 321, startPoint y: 298, endPoint x: 435, endPoint y: 296, distance: 114.3
click at [435, 296] on div "About Yogoo Yogoo! Natural Frozen Yogurt is a premium natural frozen yogurt bra…" at bounding box center [424, 175] width 364 height 377
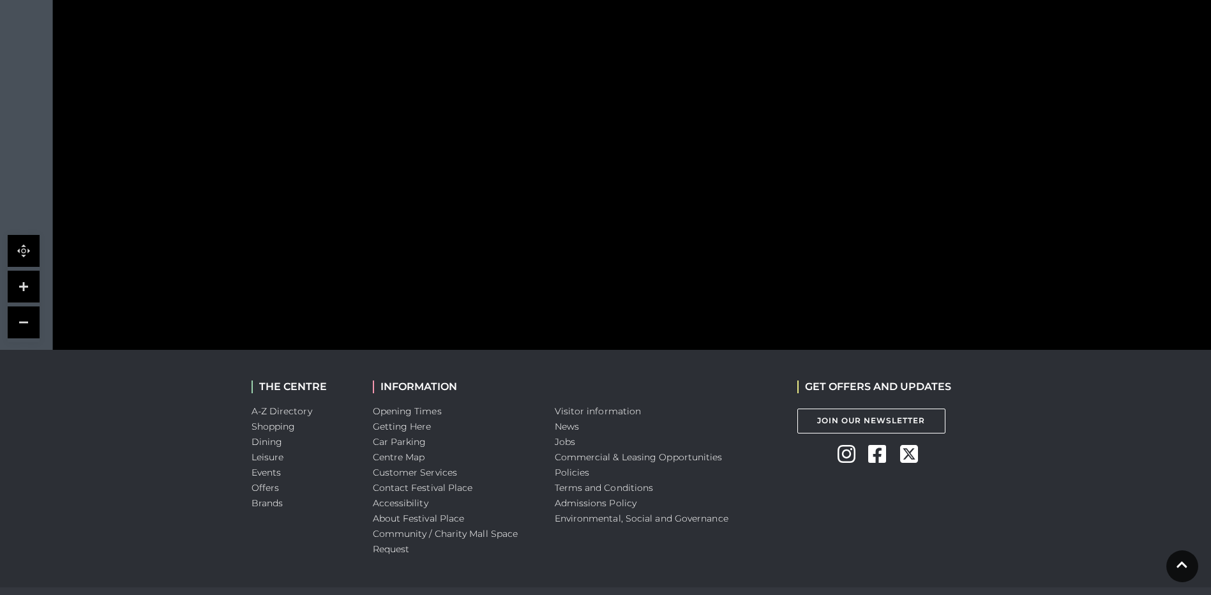
scroll to position [1022, 0]
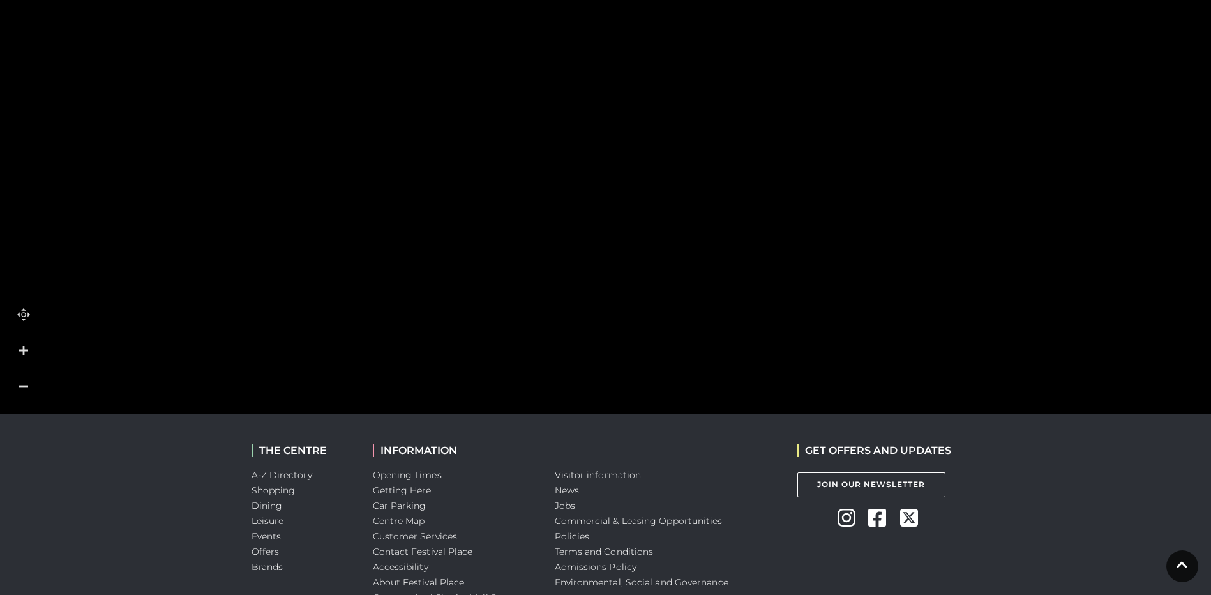
drag, startPoint x: 986, startPoint y: 314, endPoint x: 725, endPoint y: 457, distance: 297.2
drag, startPoint x: 813, startPoint y: 223, endPoint x: 557, endPoint y: 432, distance: 330.4
drag, startPoint x: 684, startPoint y: 263, endPoint x: 610, endPoint y: 361, distance: 122.6
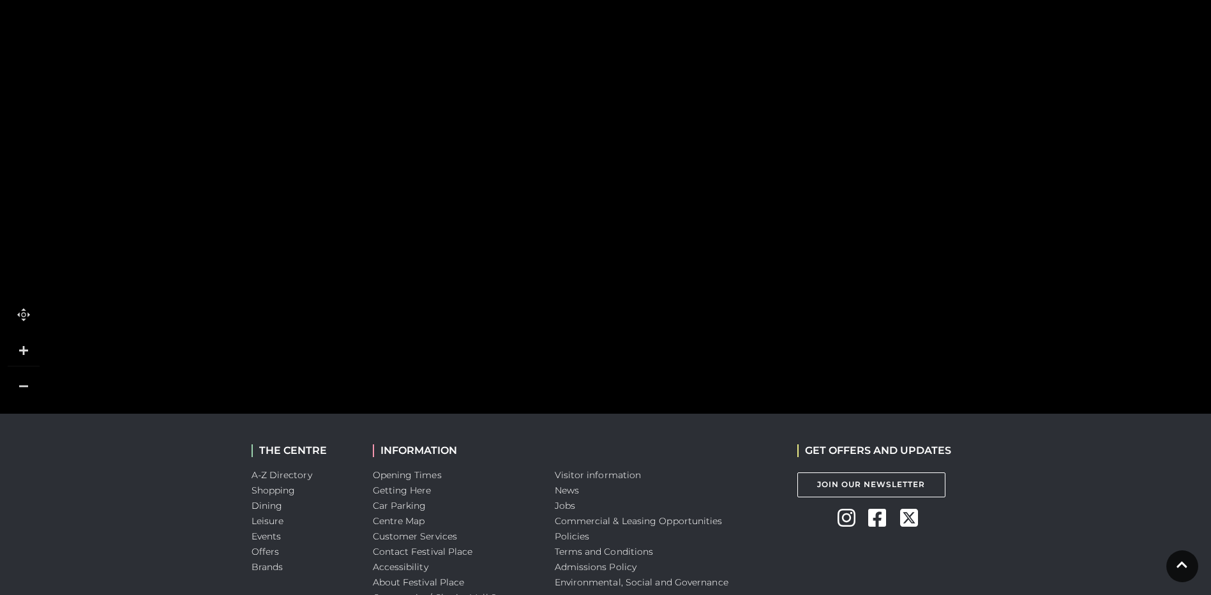
click at [661, 361] on rect at bounding box center [685, 326] width 48 height 111
drag, startPoint x: 699, startPoint y: 281, endPoint x: 865, endPoint y: 144, distance: 215.0
drag, startPoint x: 633, startPoint y: 276, endPoint x: 642, endPoint y: 206, distance: 70.8
click at [642, 206] on rect at bounding box center [648, 224] width 49 height 112
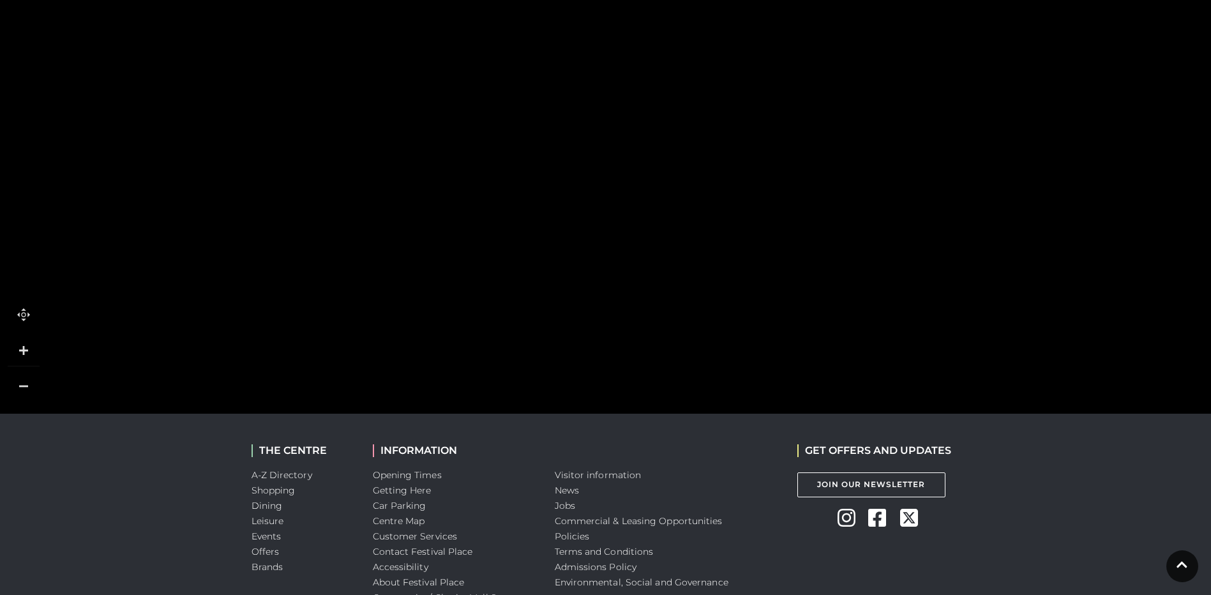
drag, startPoint x: 544, startPoint y: 191, endPoint x: 546, endPoint y: 165, distance: 25.6
click at [546, 165] on polygon at bounding box center [601, 505] width 1205 height 1396
drag, startPoint x: 532, startPoint y: 222, endPoint x: 527, endPoint y: 192, distance: 30.4
click at [527, 192] on polygon at bounding box center [593, 471] width 1205 height 1396
drag, startPoint x: 539, startPoint y: 273, endPoint x: 483, endPoint y: 135, distance: 148.7
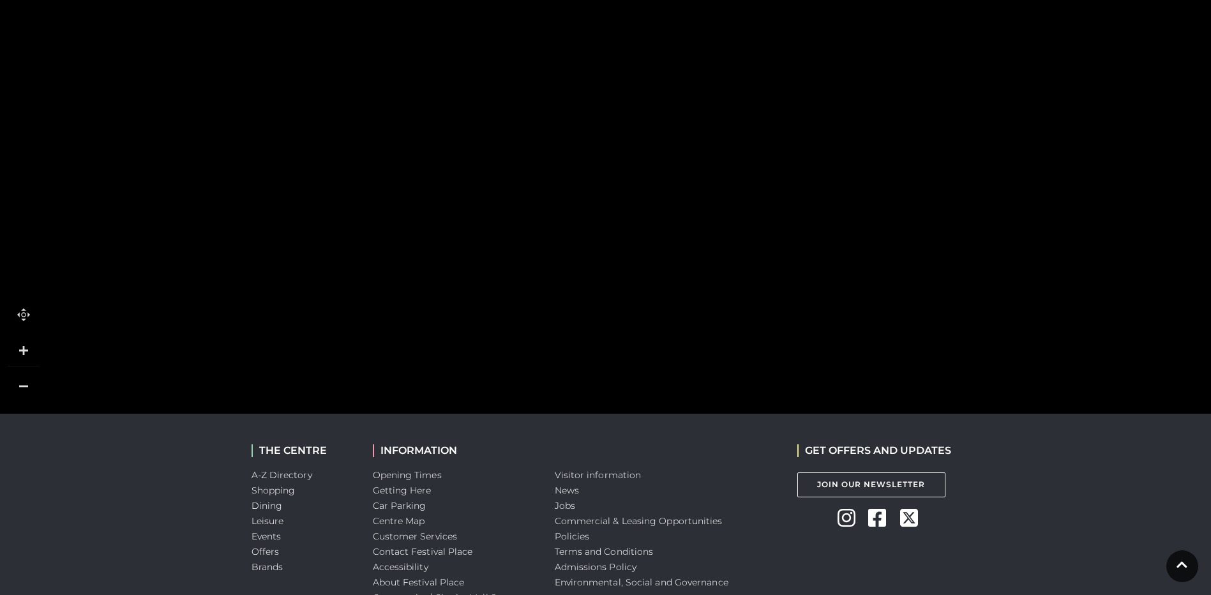
click at [538, 261] on rect at bounding box center [592, 275] width 109 height 29
drag, startPoint x: 501, startPoint y: 174, endPoint x: 502, endPoint y: 121, distance: 53.0
click at [502, 143] on icon at bounding box center [510, 161] width 36 height 36
drag, startPoint x: 473, startPoint y: 232, endPoint x: 481, endPoint y: 124, distance: 108.2
click at [481, 221] on rect at bounding box center [531, 235] width 110 height 29
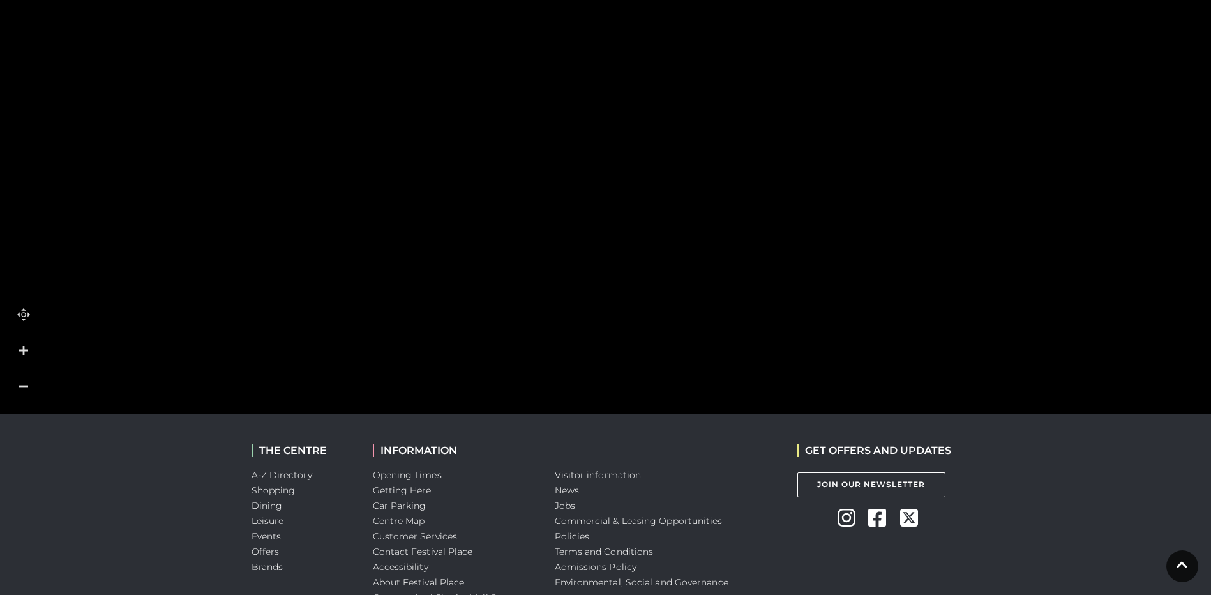
drag, startPoint x: 488, startPoint y: 232, endPoint x: 483, endPoint y: 312, distance: 80.6
drag, startPoint x: 489, startPoint y: 183, endPoint x: 495, endPoint y: 330, distance: 147.0
click at [495, 258] on rect at bounding box center [531, 243] width 110 height 29
drag, startPoint x: 481, startPoint y: 261, endPoint x: 477, endPoint y: 276, distance: 16.0
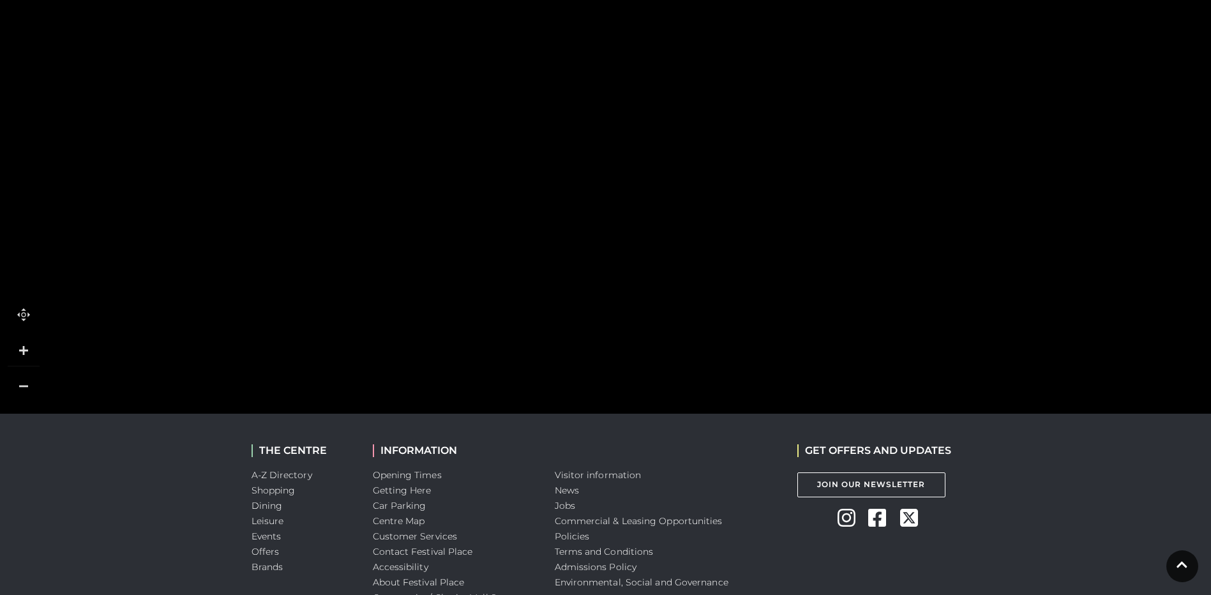
click at [484, 340] on rect at bounding box center [531, 341] width 110 height 46
drag, startPoint x: 445, startPoint y: 223, endPoint x: 446, endPoint y: 263, distance: 39.6
click at [446, 263] on polygon at bounding box center [536, 464] width 1205 height 1396
drag, startPoint x: 432, startPoint y: 180, endPoint x: 488, endPoint y: 329, distance: 159.0
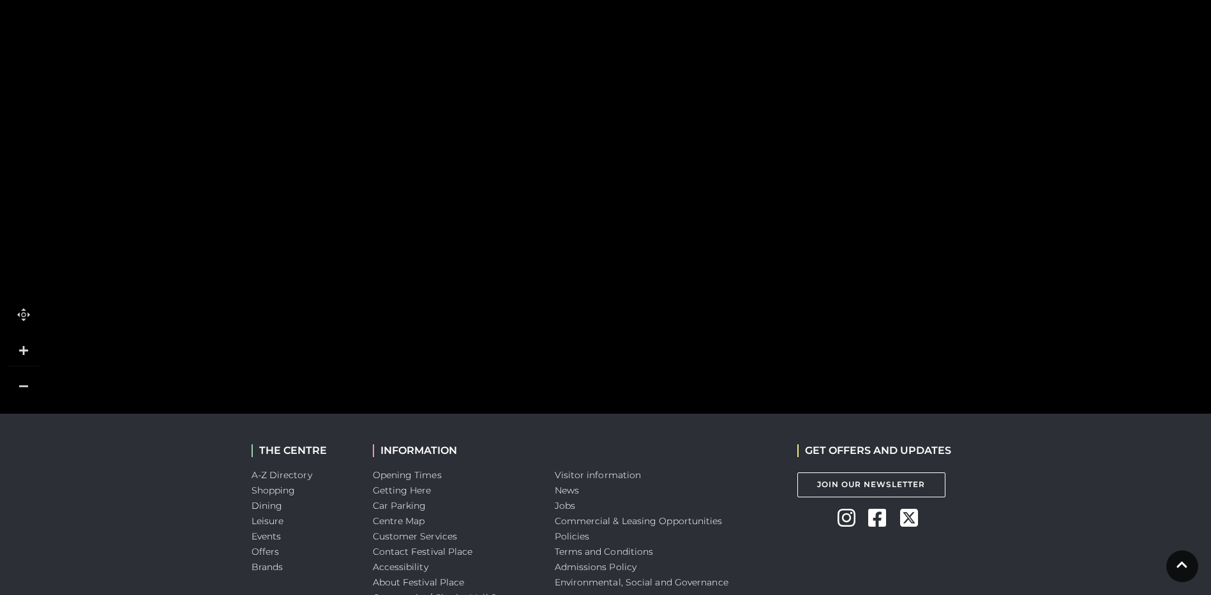
drag, startPoint x: 675, startPoint y: 250, endPoint x: 681, endPoint y: 92, distance: 158.5
click at [677, 87] on rect at bounding box center [657, 110] width 49 height 112
drag, startPoint x: 709, startPoint y: 152, endPoint x: 685, endPoint y: 246, distance: 97.6
click at [684, 248] on polygon at bounding box center [675, 247] width 94 height 236
drag, startPoint x: 686, startPoint y: 217, endPoint x: 684, endPoint y: 262, distance: 44.7
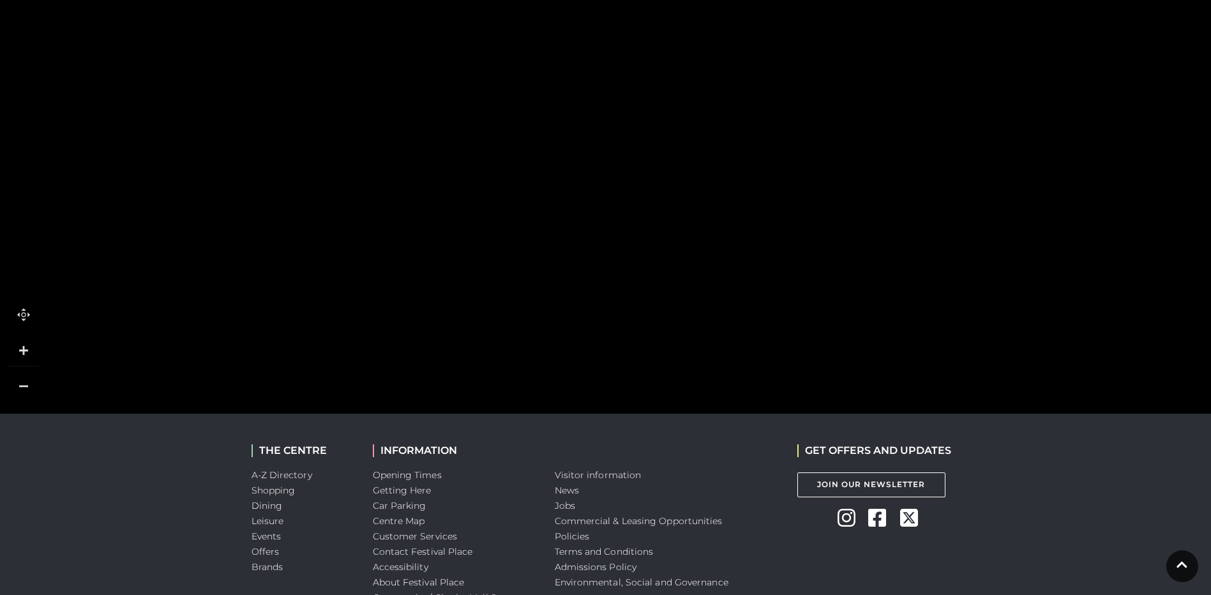
click at [683, 262] on polygon at bounding box center [666, 298] width 94 height 236
drag, startPoint x: 709, startPoint y: 238, endPoint x: 690, endPoint y: 246, distance: 21.7
click at [691, 253] on polygon at bounding box center [662, 313] width 94 height 236
drag, startPoint x: 776, startPoint y: 152, endPoint x: 644, endPoint y: 218, distance: 147.3
